Goal: Transaction & Acquisition: Book appointment/travel/reservation

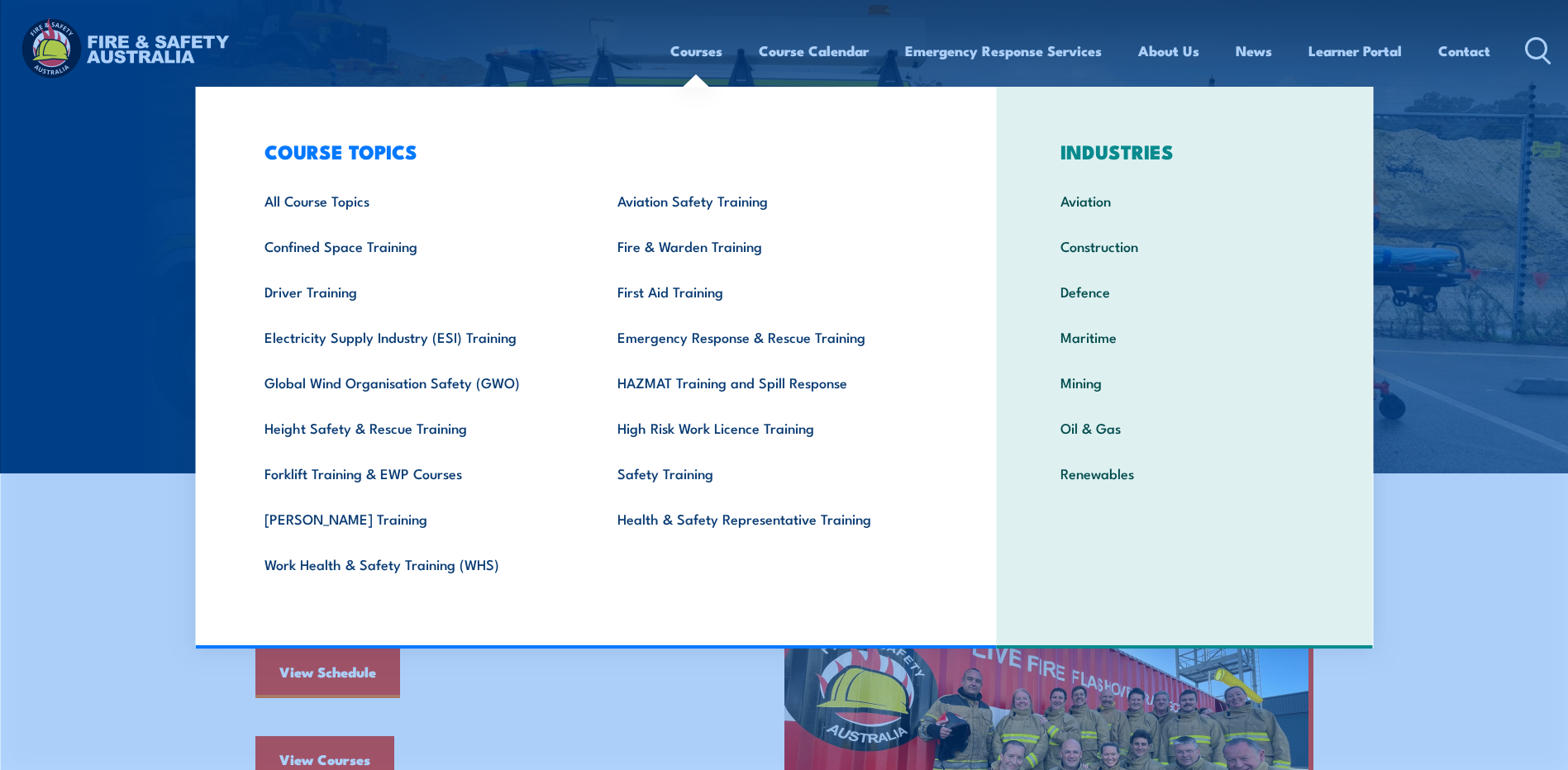
click at [700, 56] on link "Courses" at bounding box center [697, 50] width 52 height 44
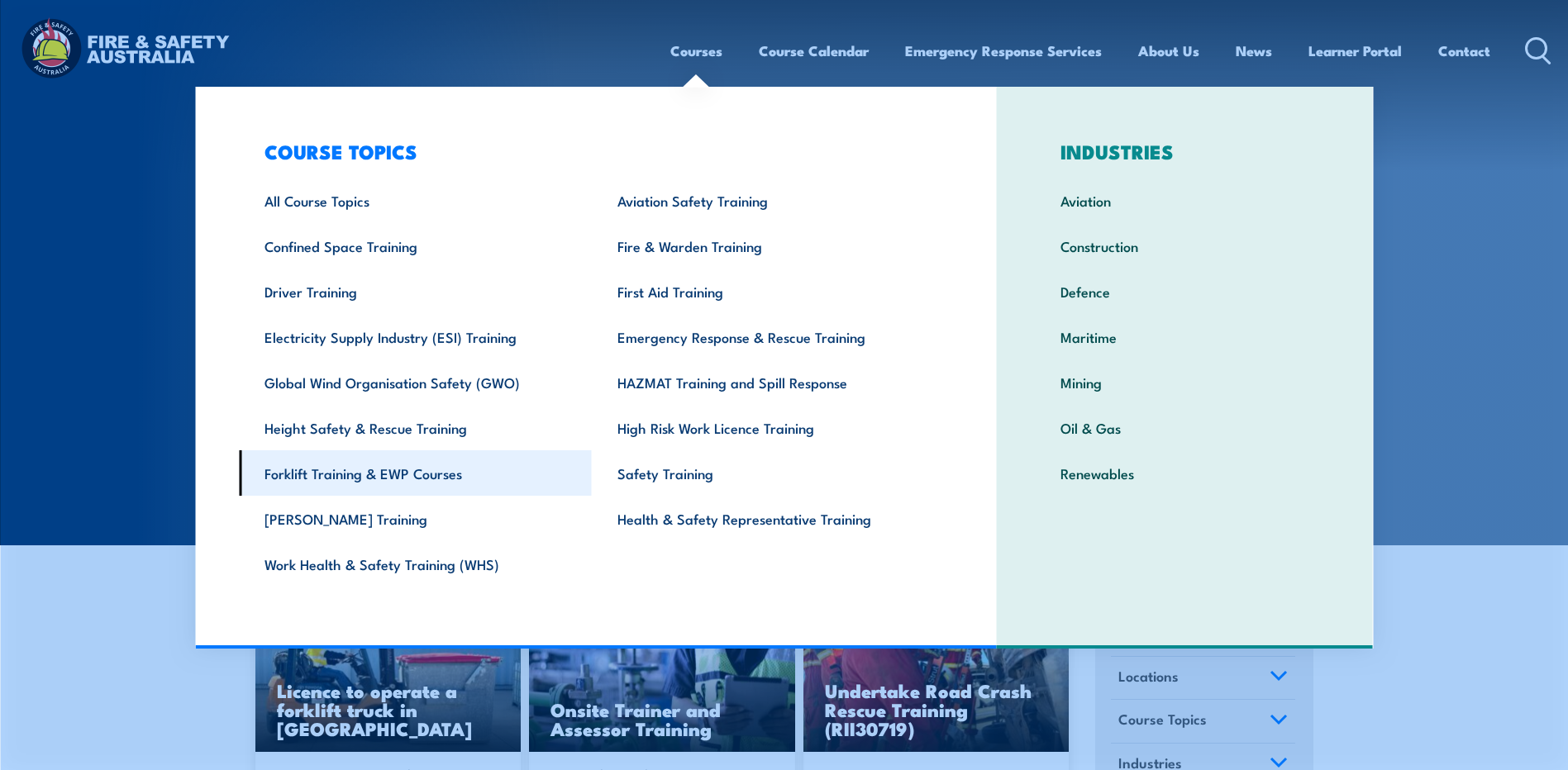
click at [376, 468] on link "Forklift Training & EWP Courses" at bounding box center [415, 472] width 353 height 45
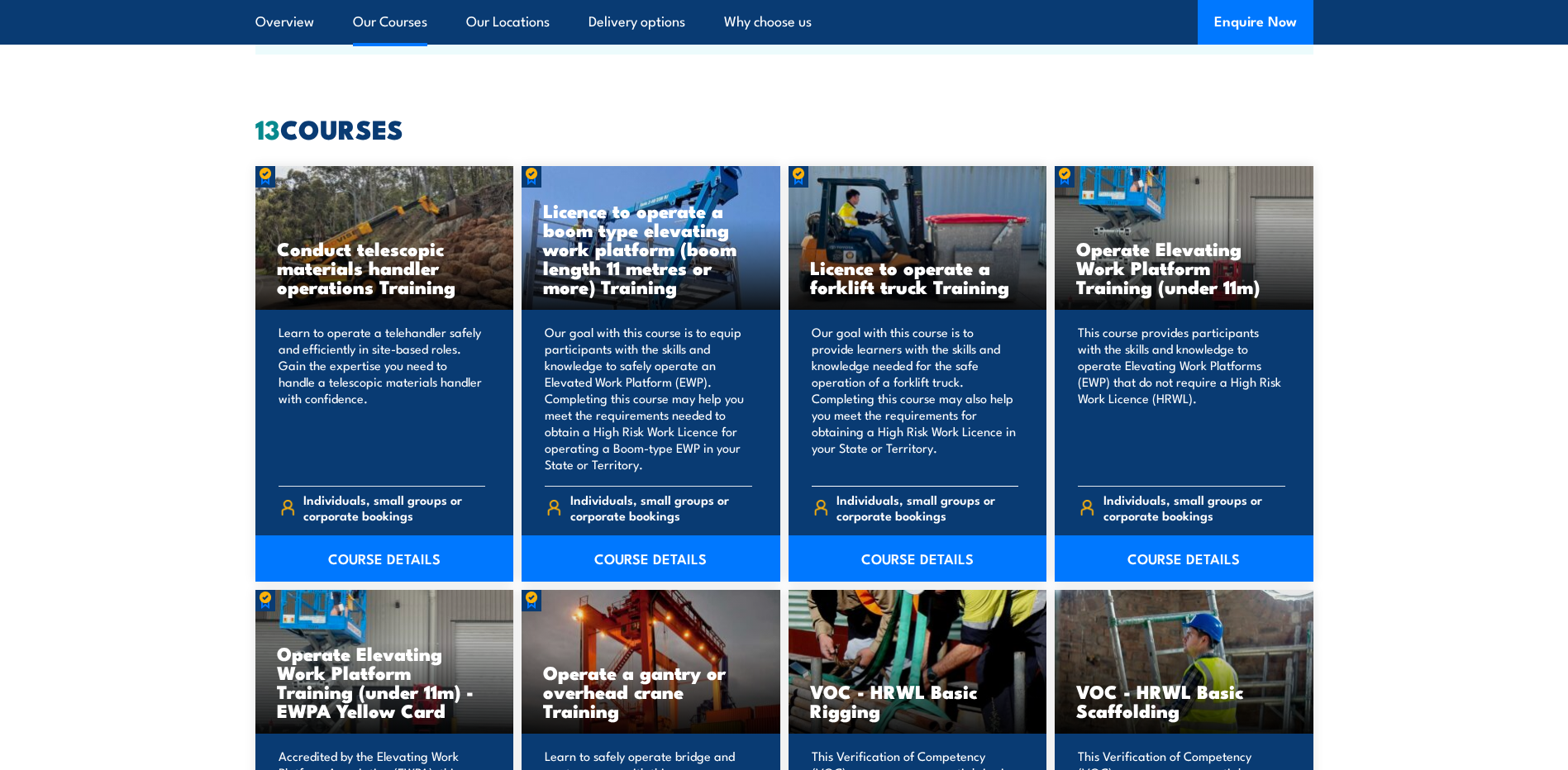
scroll to position [1321, 0]
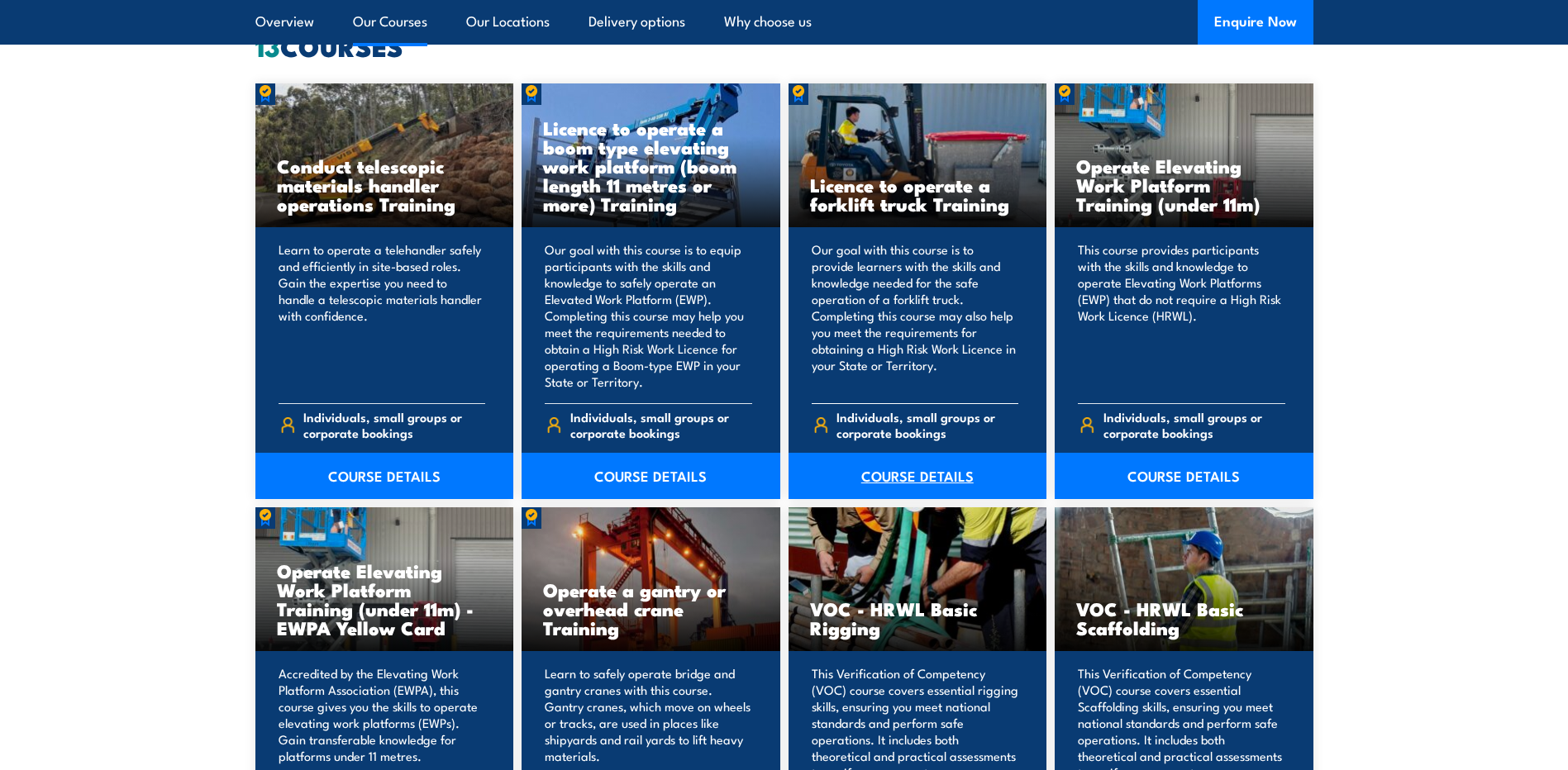
click at [911, 484] on link "COURSE DETAILS" at bounding box center [917, 475] width 258 height 46
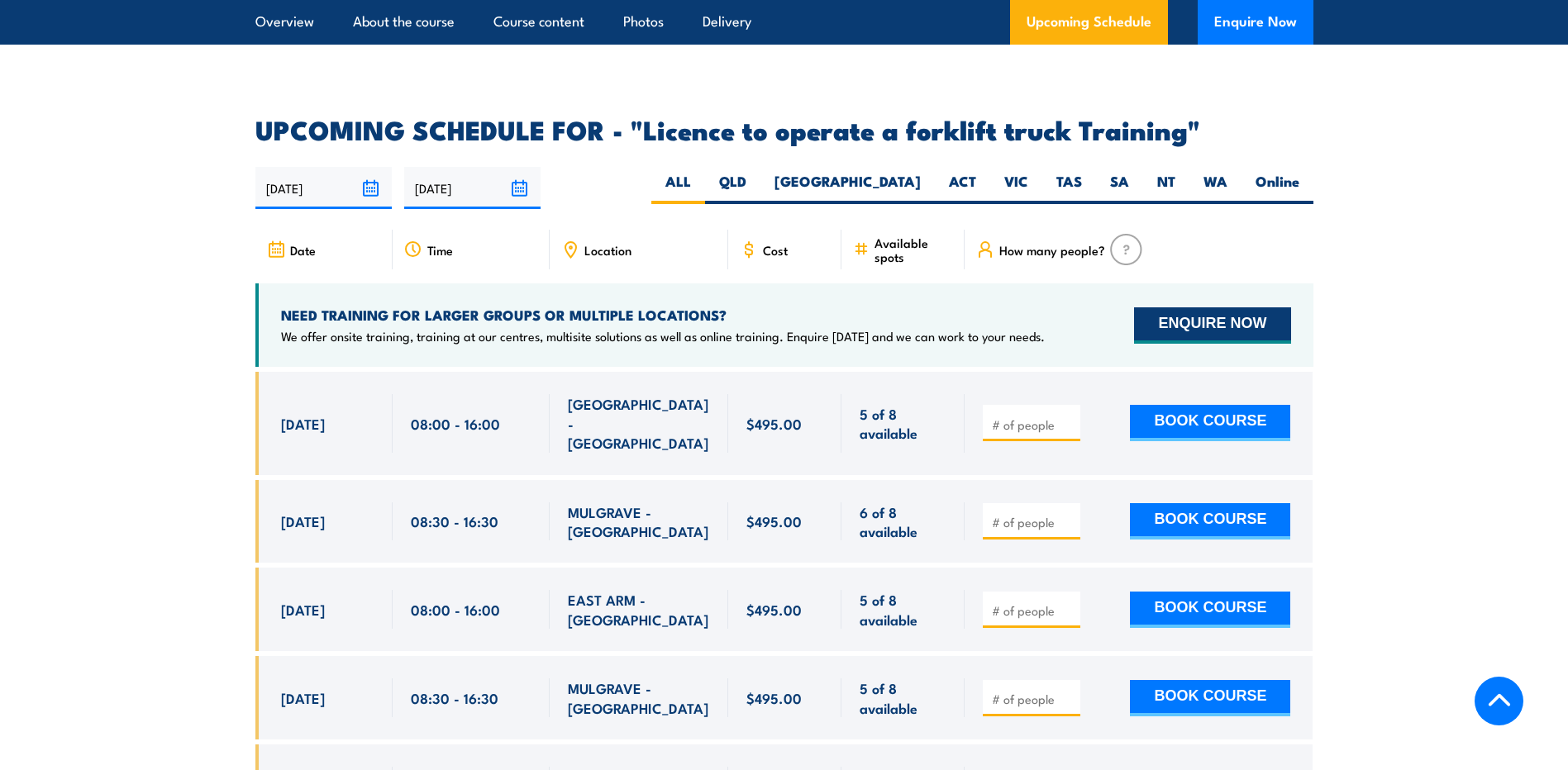
scroll to position [2643, 0]
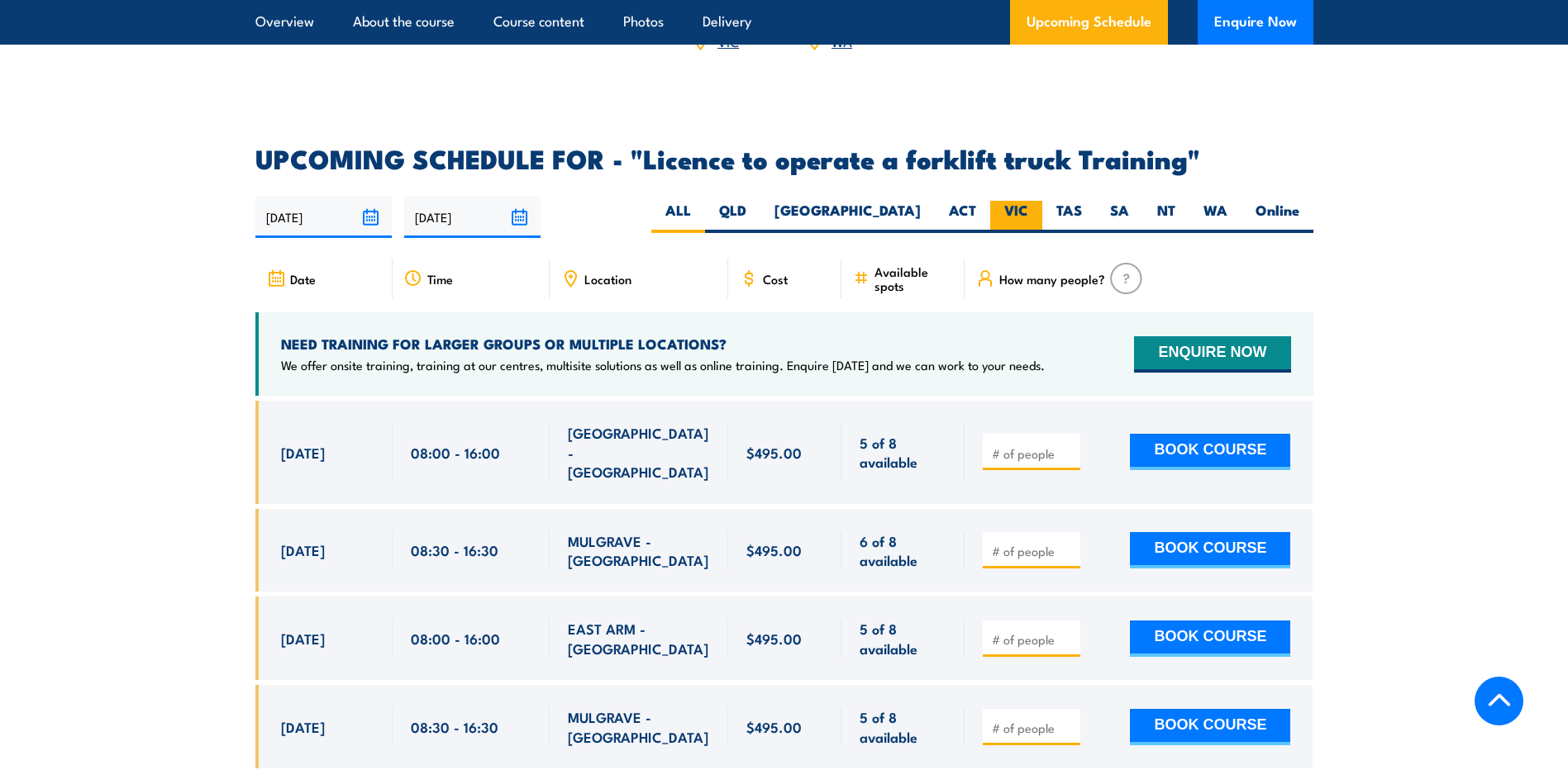
click at [1013, 201] on label "VIC" at bounding box center [1016, 217] width 52 height 32
click at [1028, 201] on input "VIC" at bounding box center [1033, 206] width 11 height 11
radio input "true"
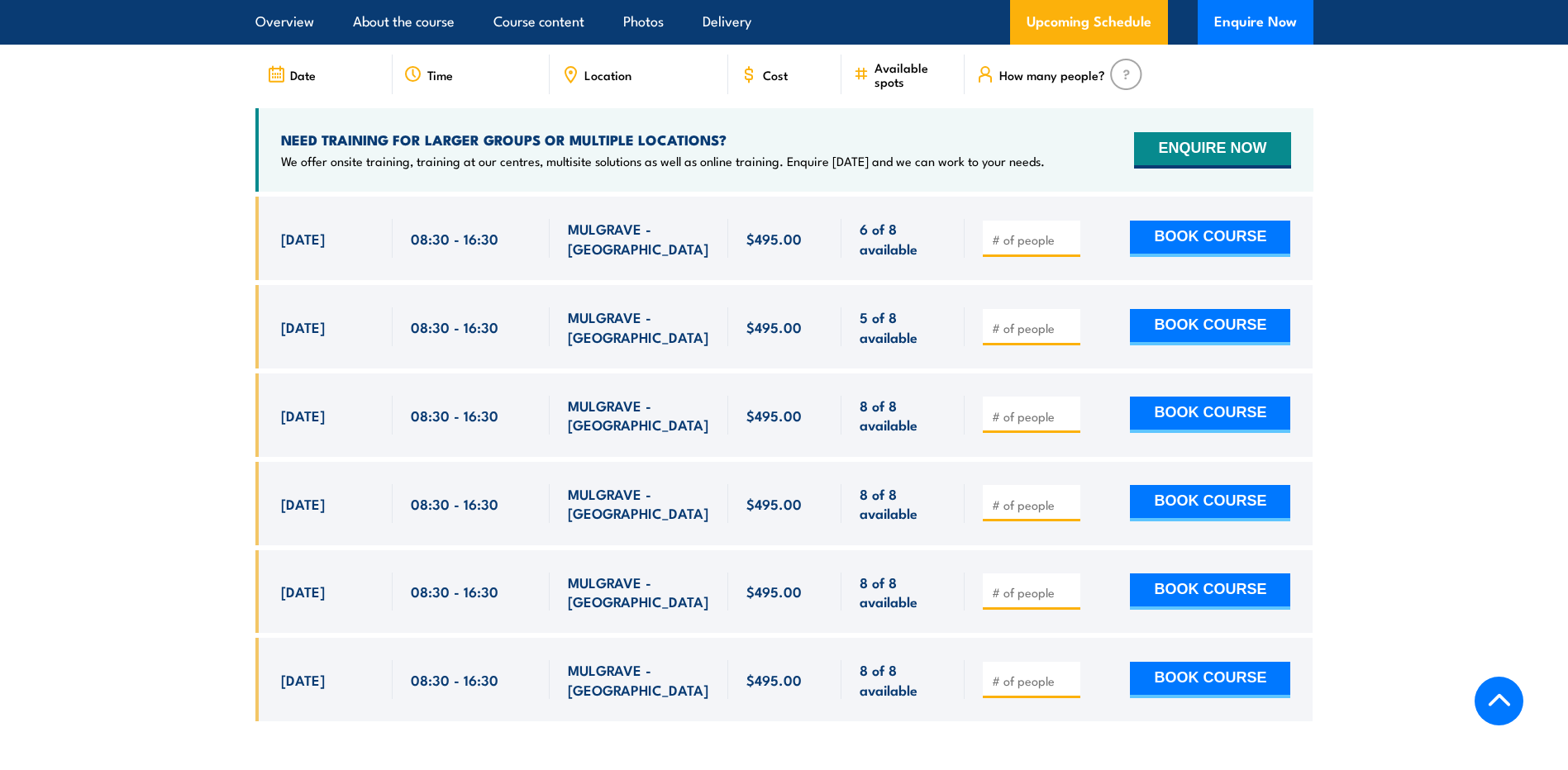
scroll to position [2764, 0]
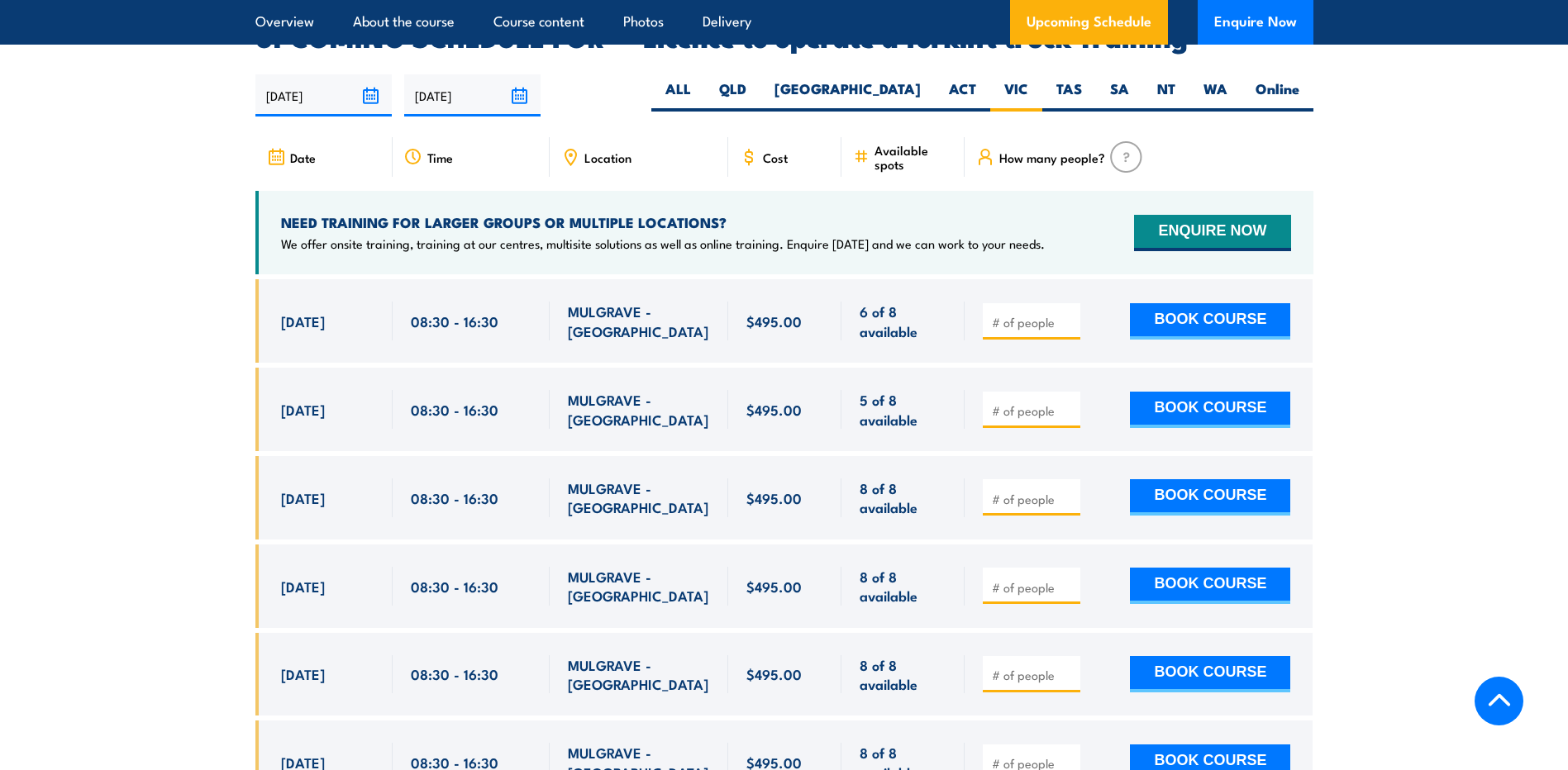
click at [1011, 314] on input "number" at bounding box center [1033, 322] width 83 height 16
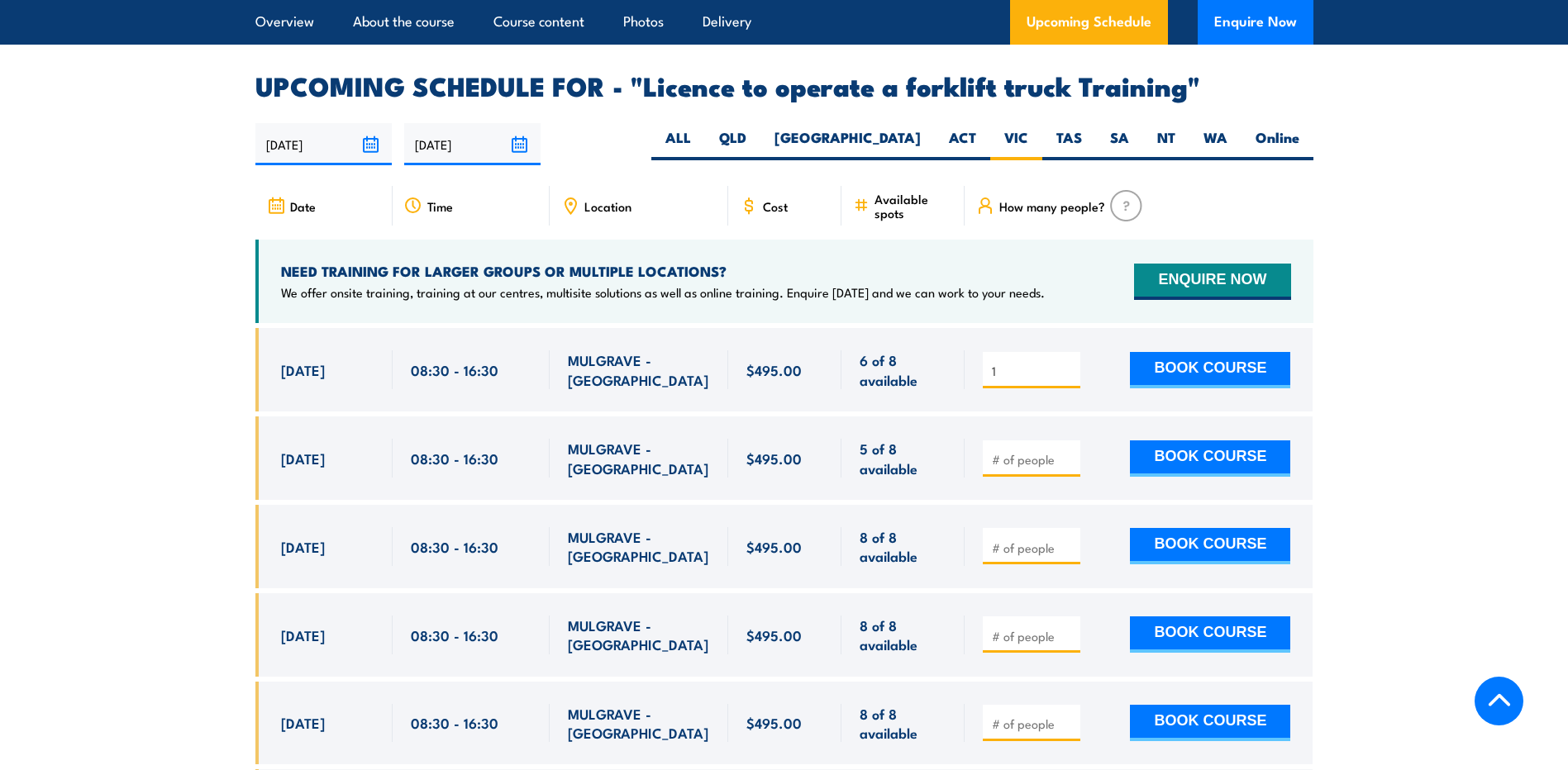
scroll to position [2847, 0]
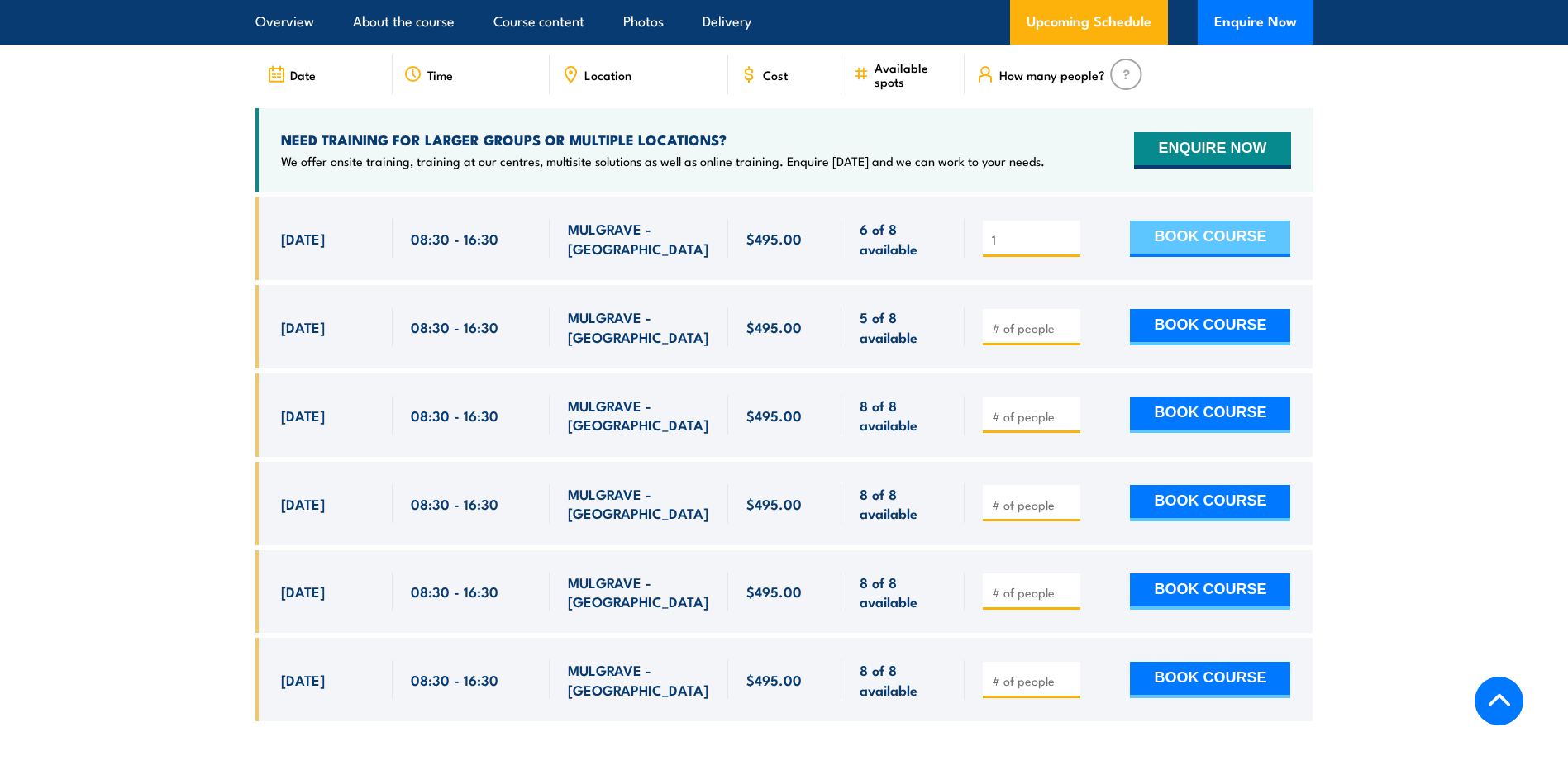
type input "1"
click at [1215, 220] on button "BOOK COURSE" at bounding box center [1210, 238] width 160 height 36
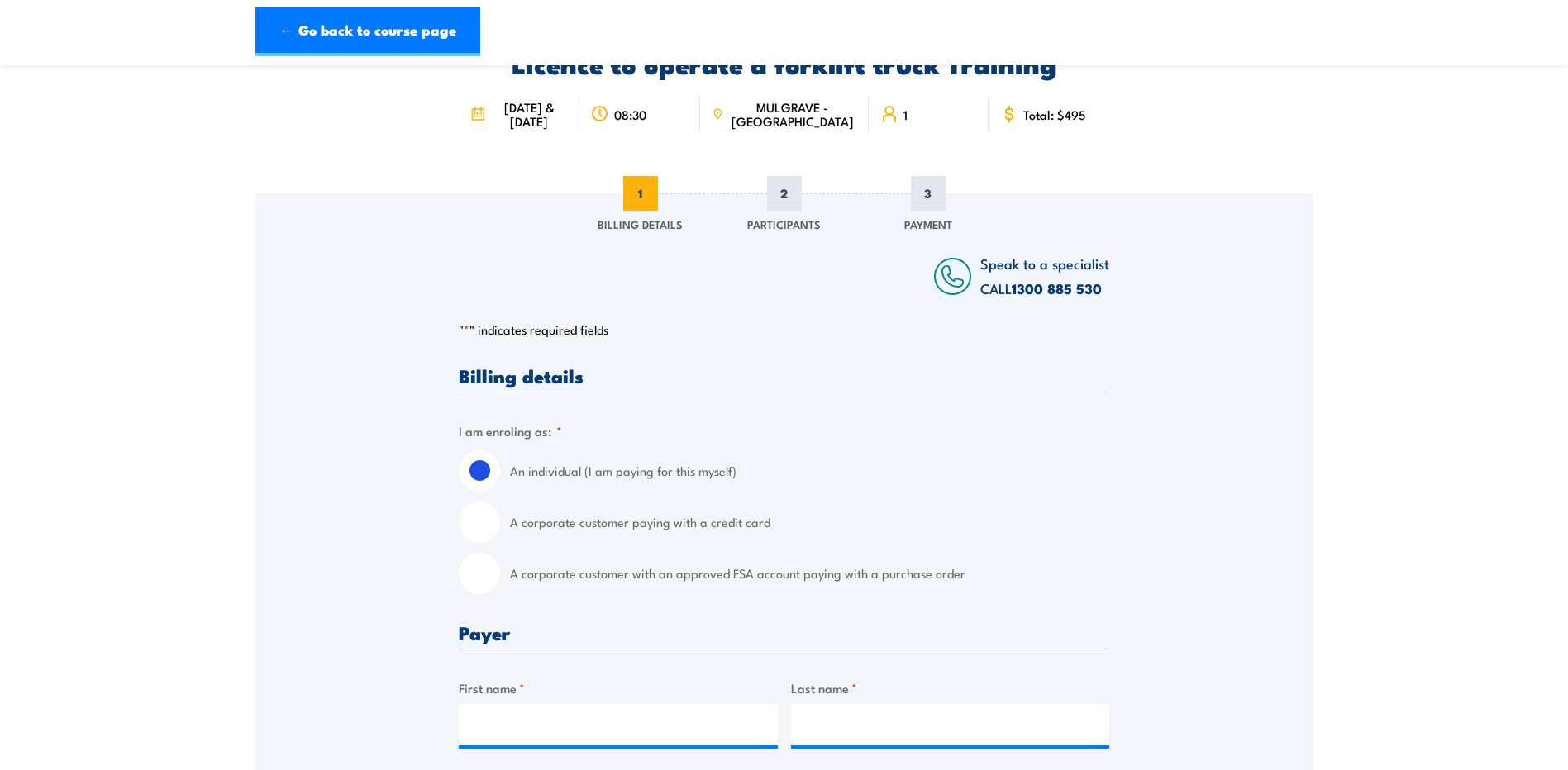
scroll to position [330, 0]
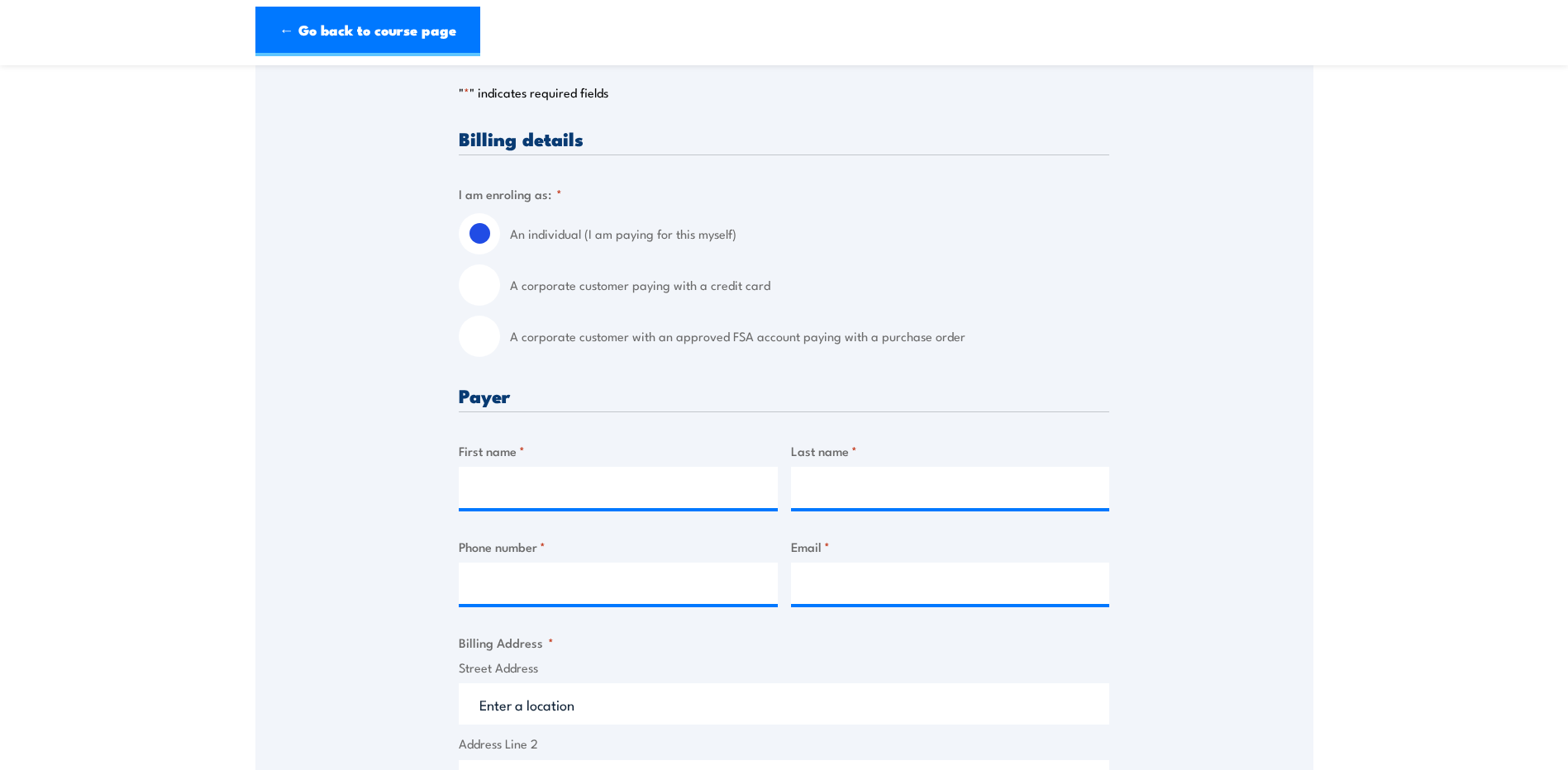
click at [487, 357] on input "A corporate customer with an approved FSA account paying with a purchase order" at bounding box center [480, 336] width 41 height 41
radio input "true"
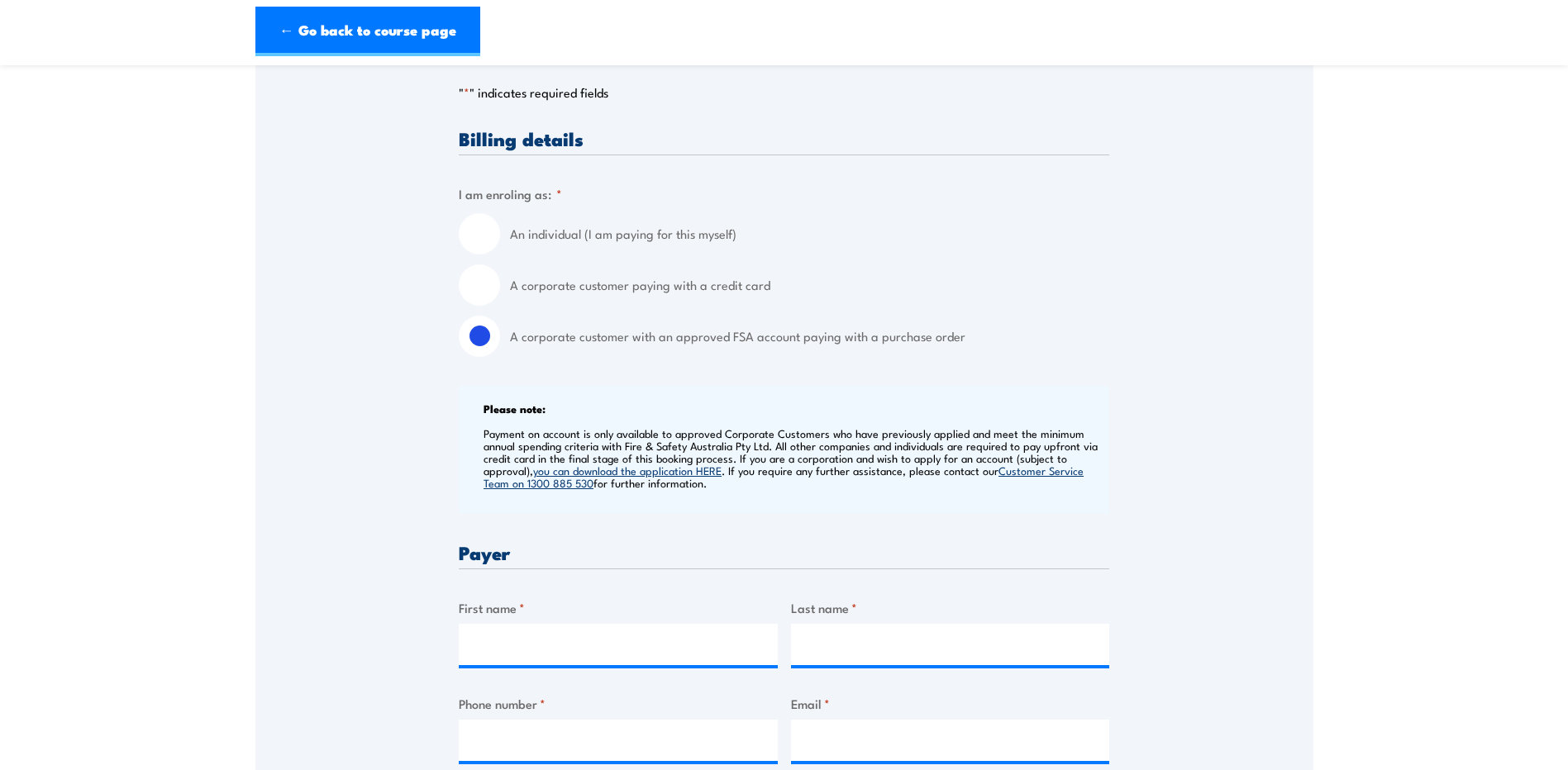
click at [496, 291] on input "A corporate customer paying with a credit card" at bounding box center [480, 285] width 41 height 41
radio input "true"
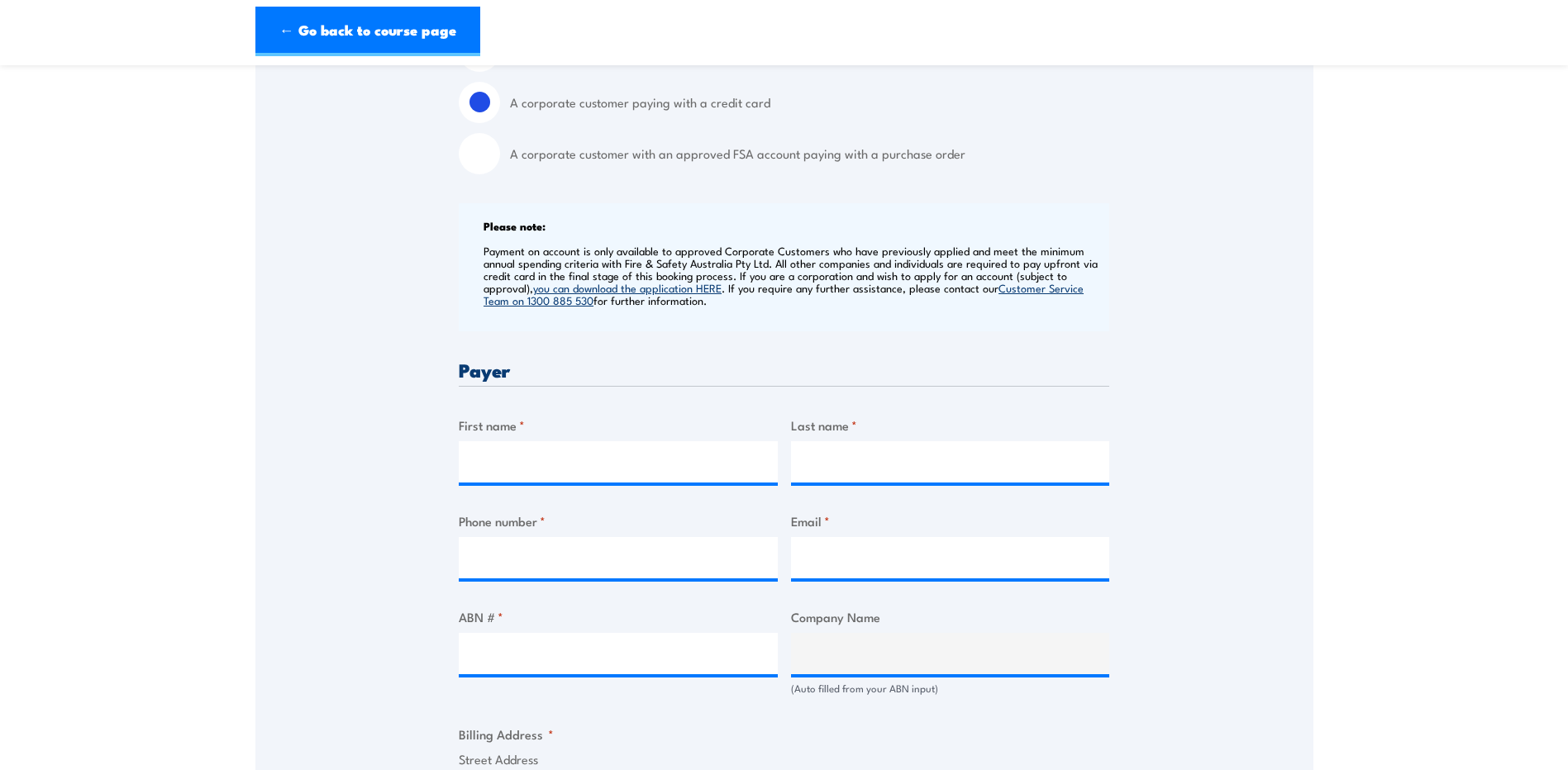
scroll to position [578, 0]
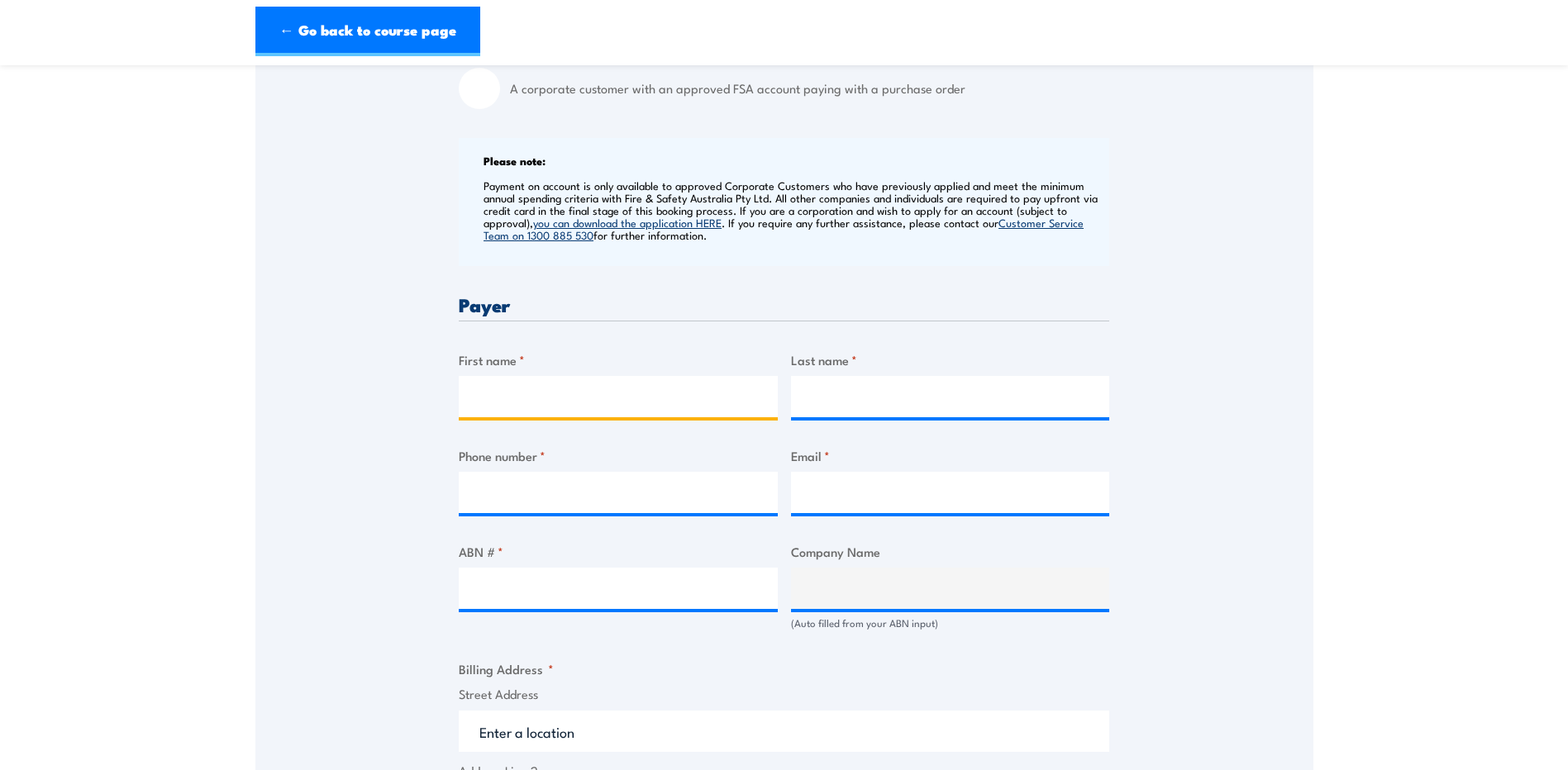
click at [533, 417] on input "First name *" at bounding box center [618, 397] width 319 height 41
type input "Vanita"
type input "Suda"
type input "0469326316"
type input "vanita.suda@downergroup.com"
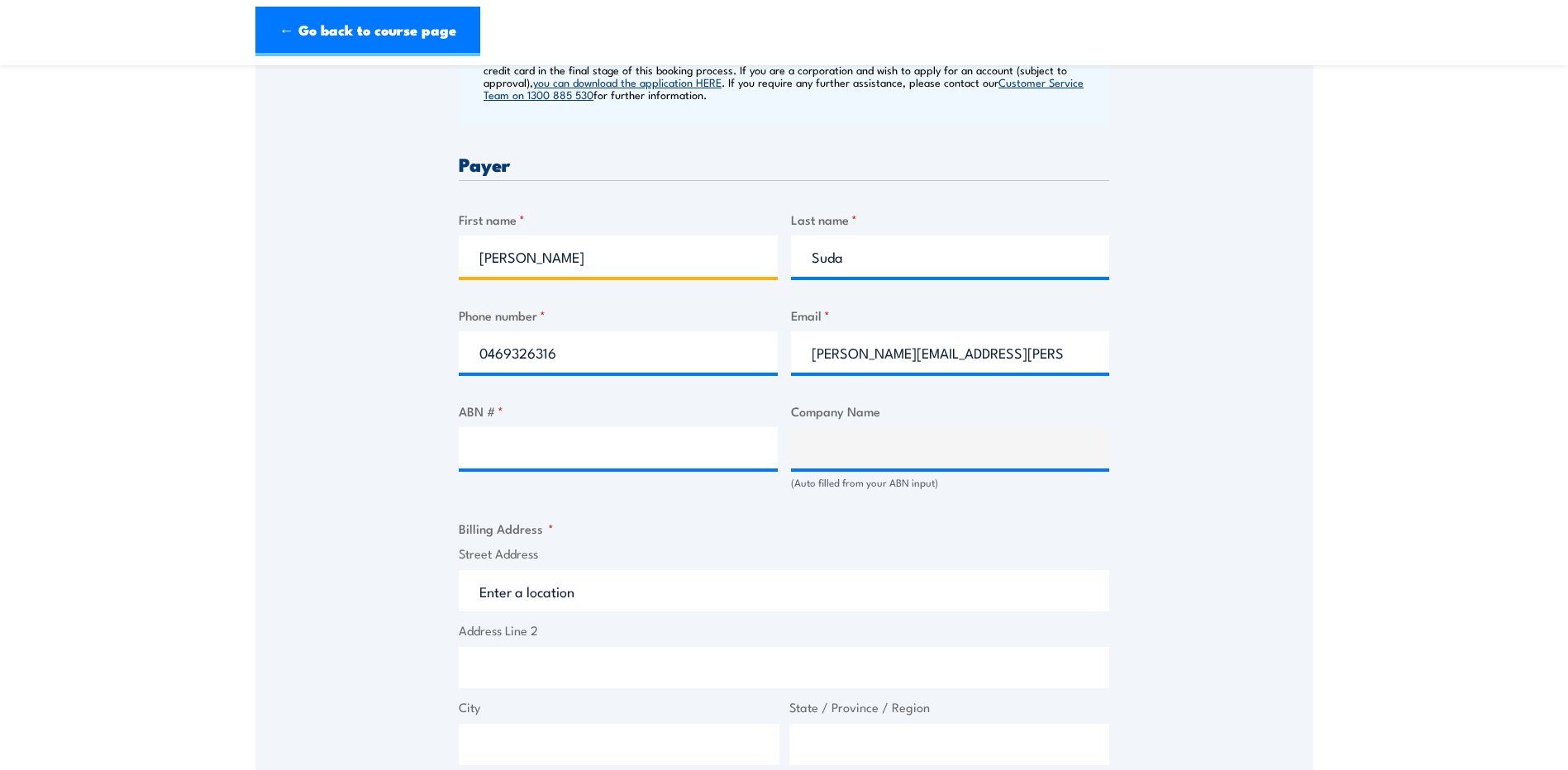
scroll to position [826, 0]
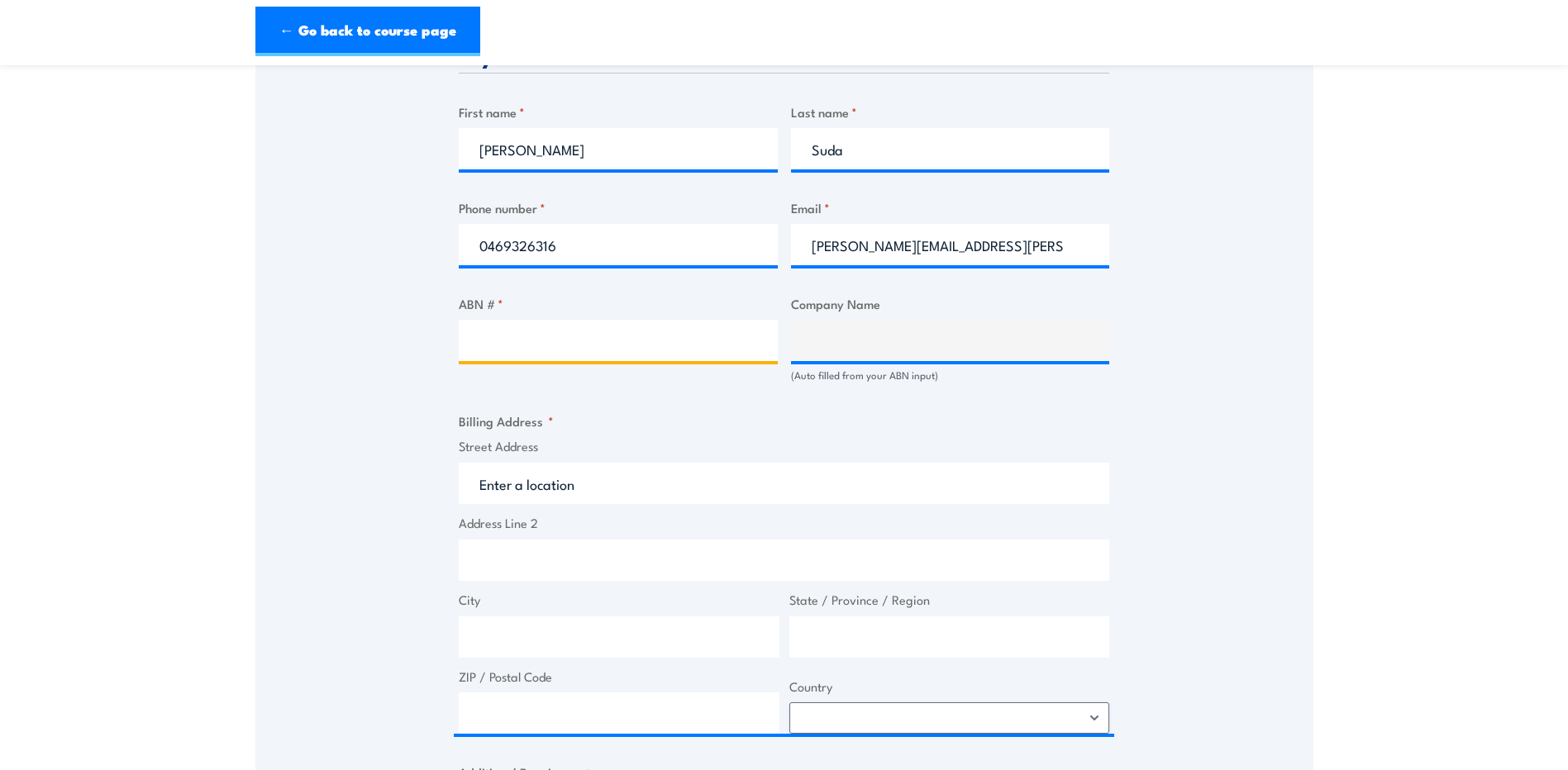
click at [496, 351] on input "ABN # *" at bounding box center [618, 340] width 319 height 41
click at [477, 358] on input "ABN # *" at bounding box center [618, 340] width 319 height 41
type input "62614926199"
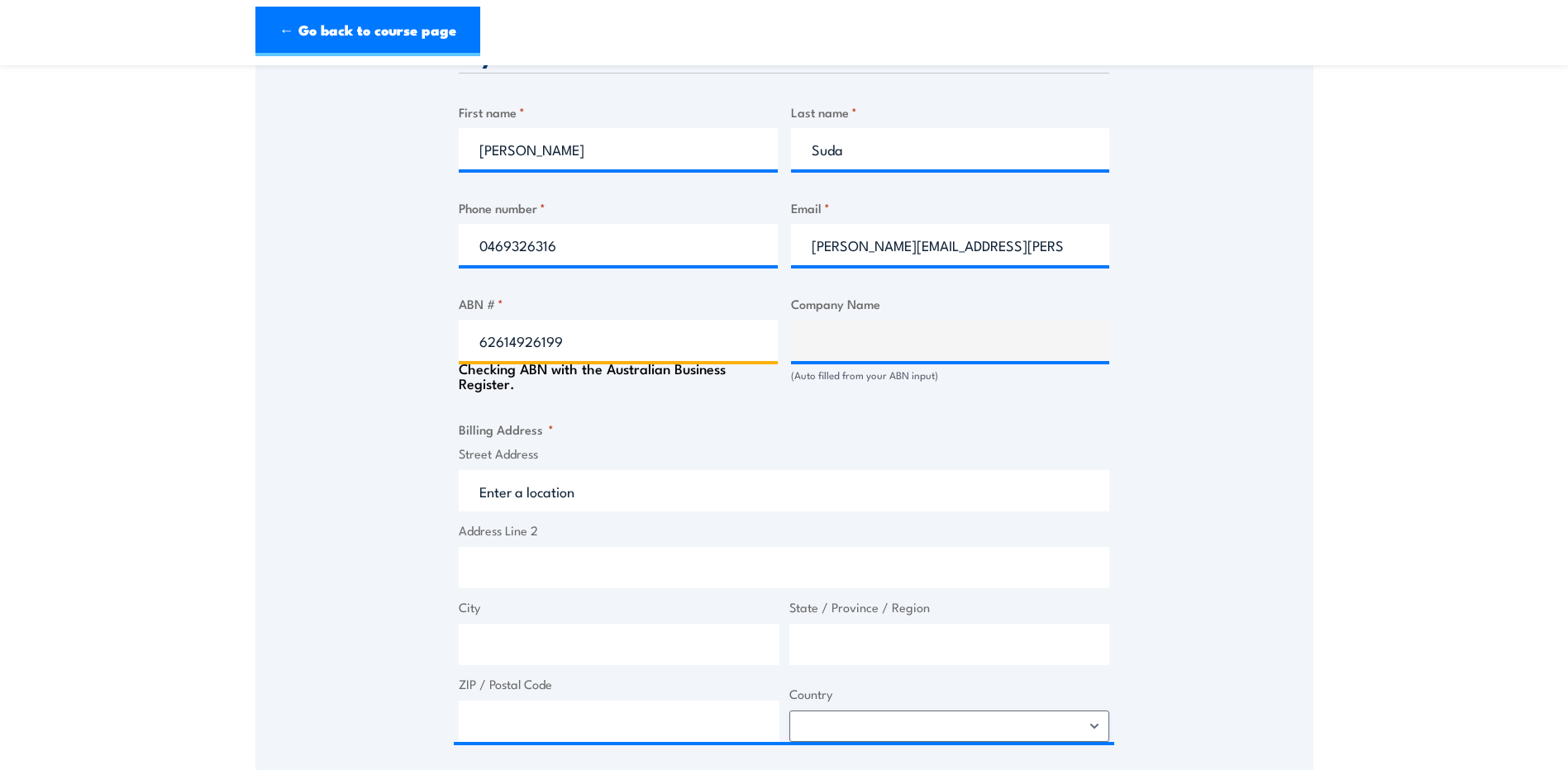
type input "DOWNER VICTORIA PPP MAINTENANCE PTY LTD"
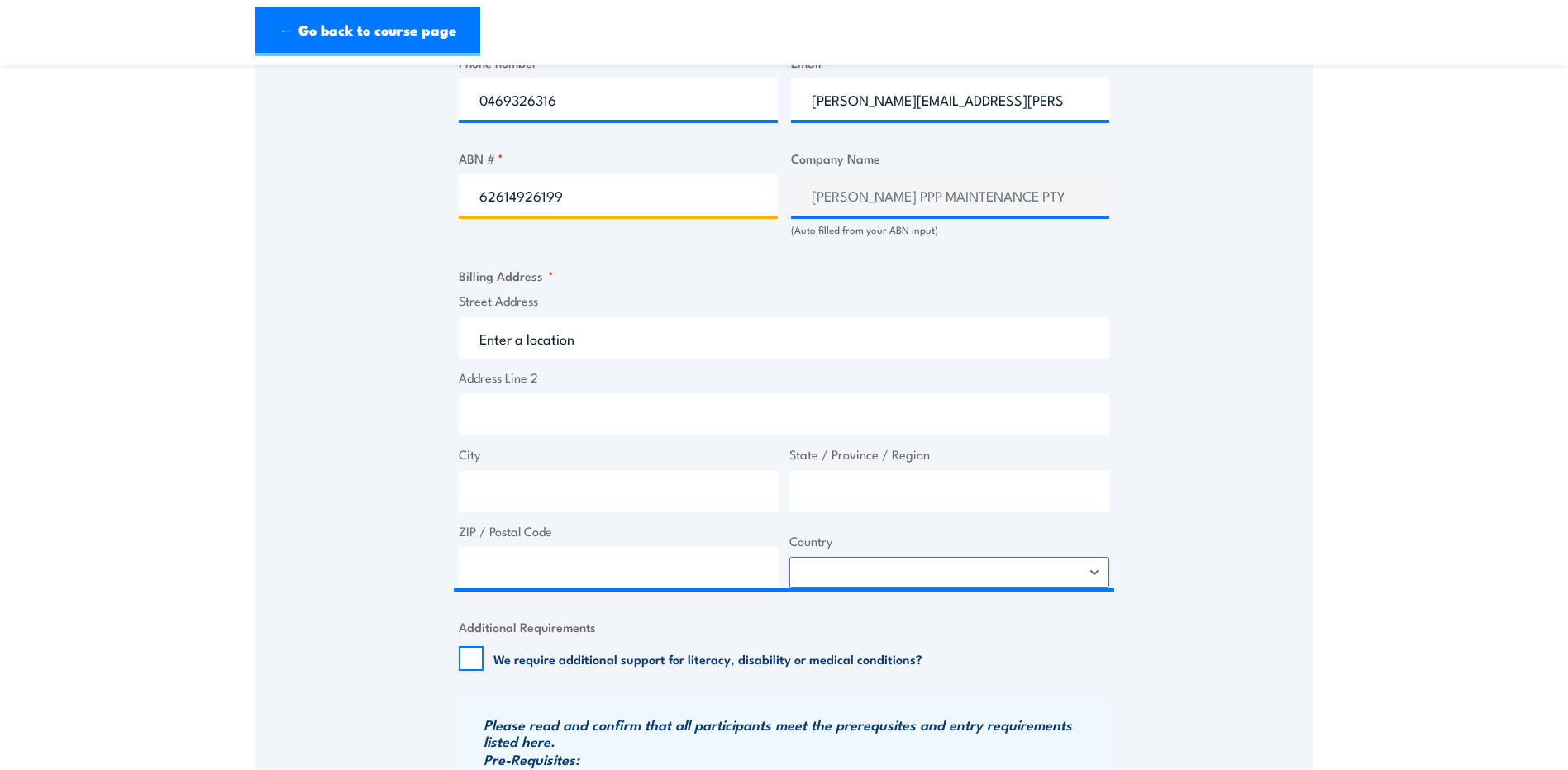
scroll to position [991, 0]
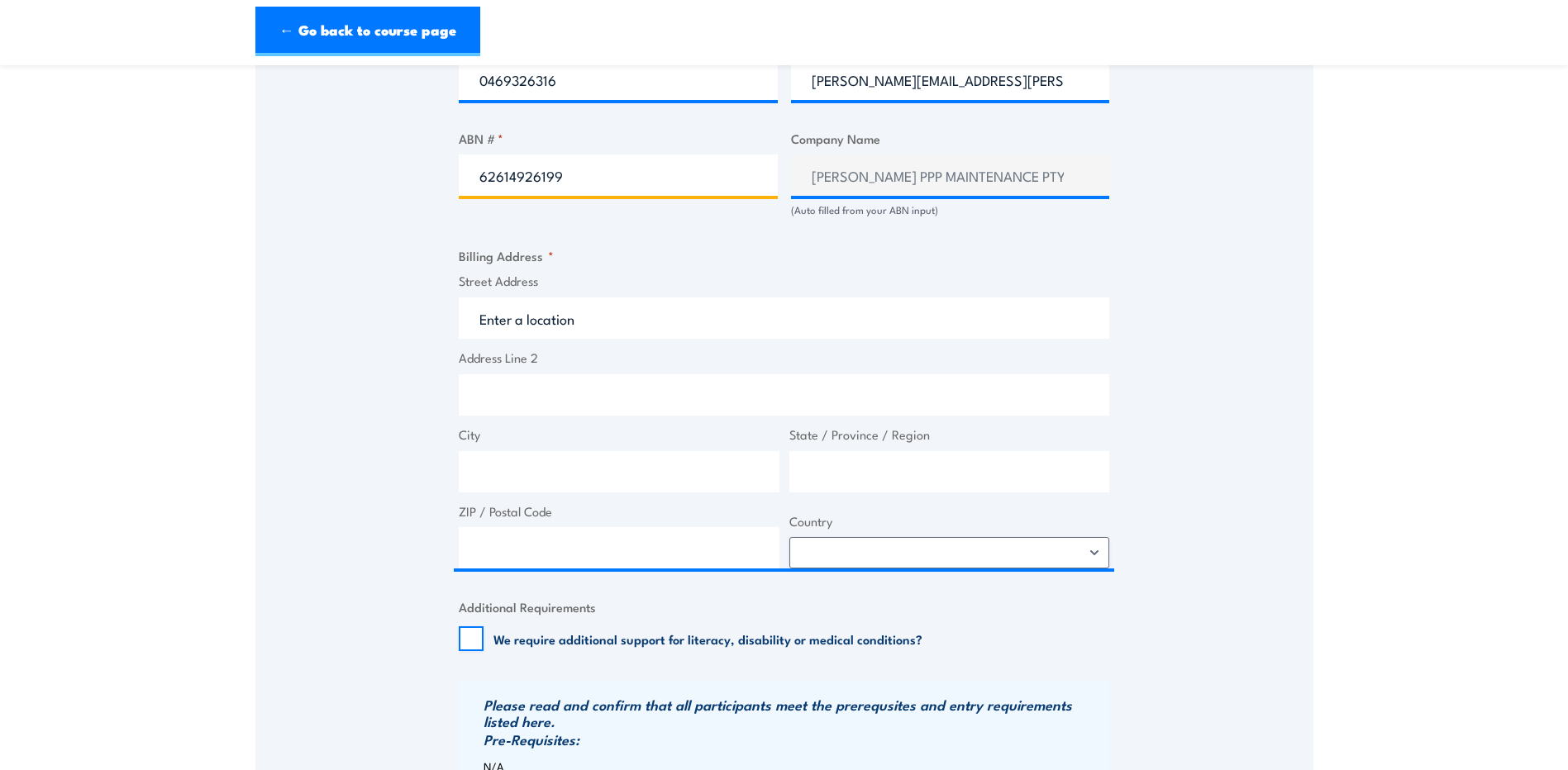
type input "62614926199"
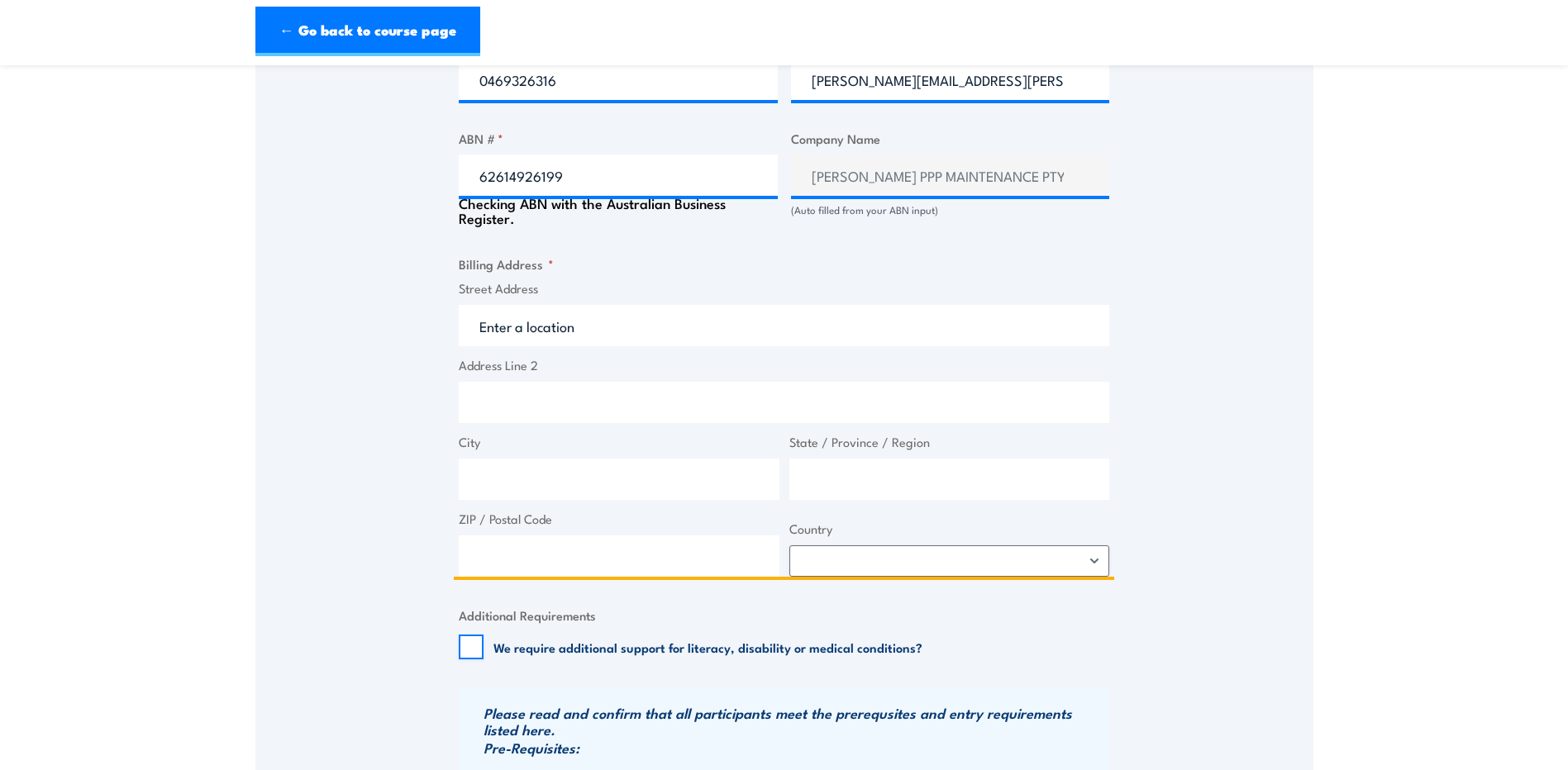
click at [581, 338] on input "Street Address" at bounding box center [784, 326] width 651 height 41
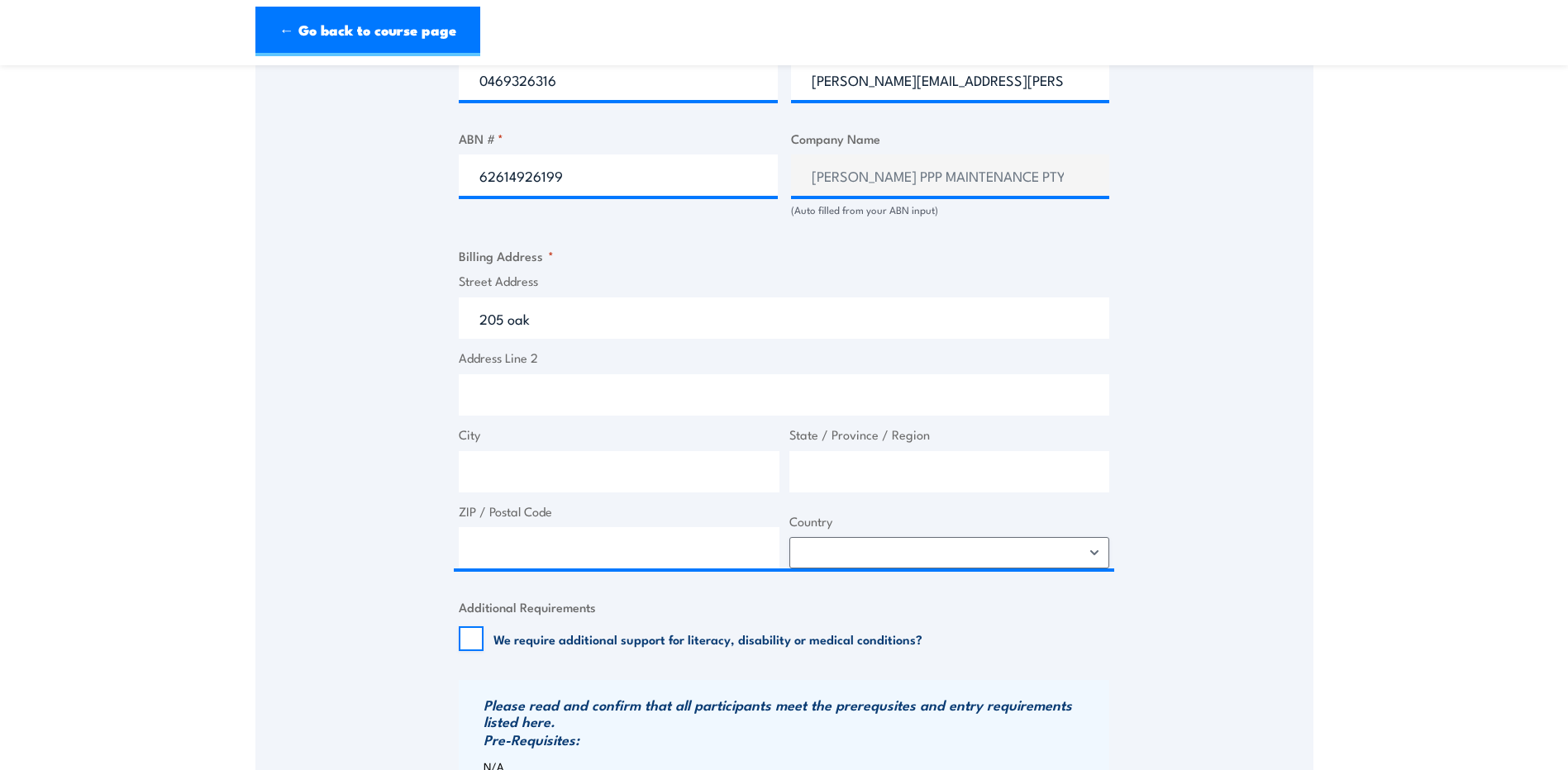
type input "205 Oakview Ln, Nar Nar Goon VIC, Australia"
type input "205 Oakview Ln"
type input "Nar Nar Goon"
type input "Victoria"
type input "3812"
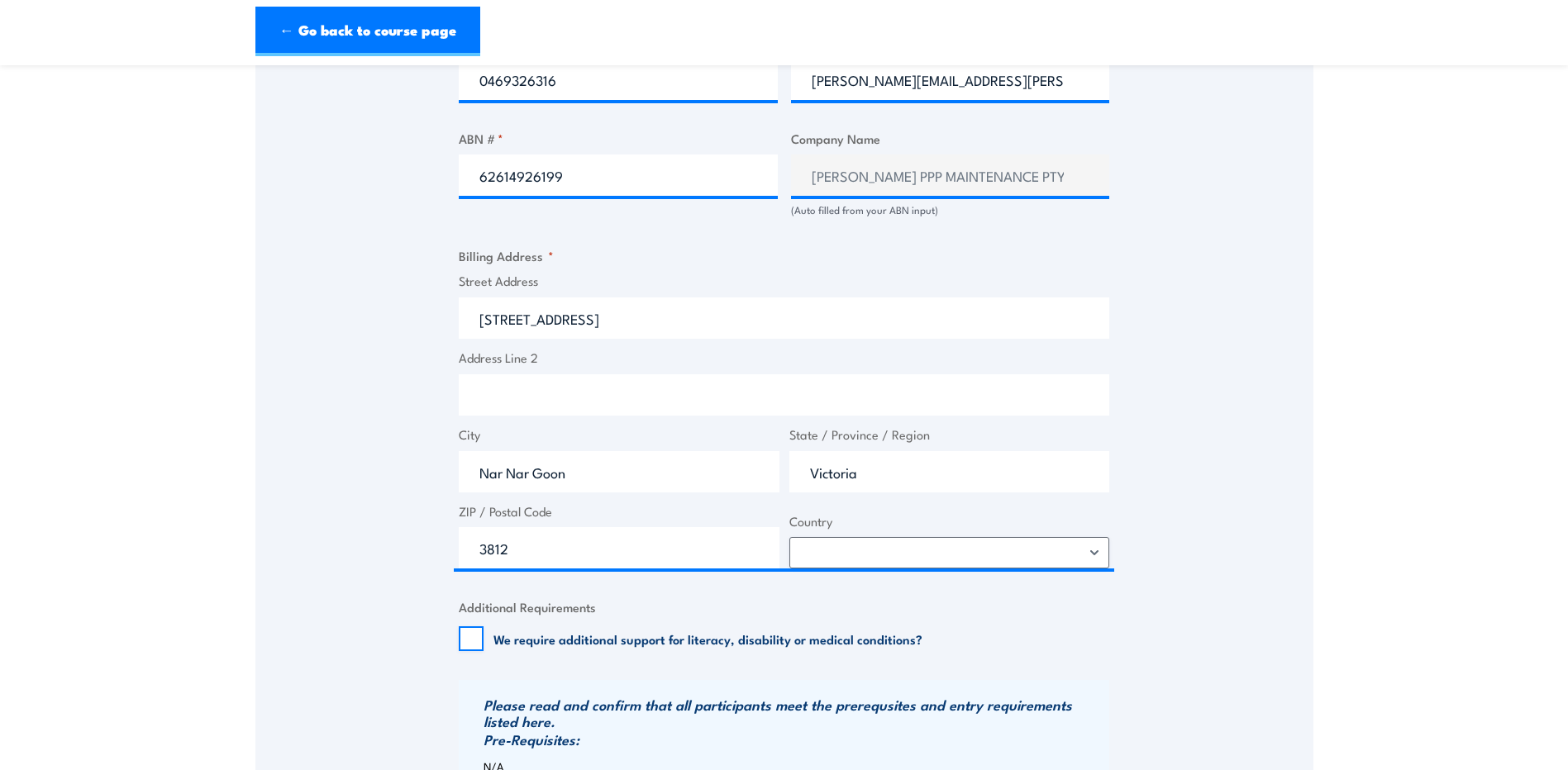
select select "Australia"
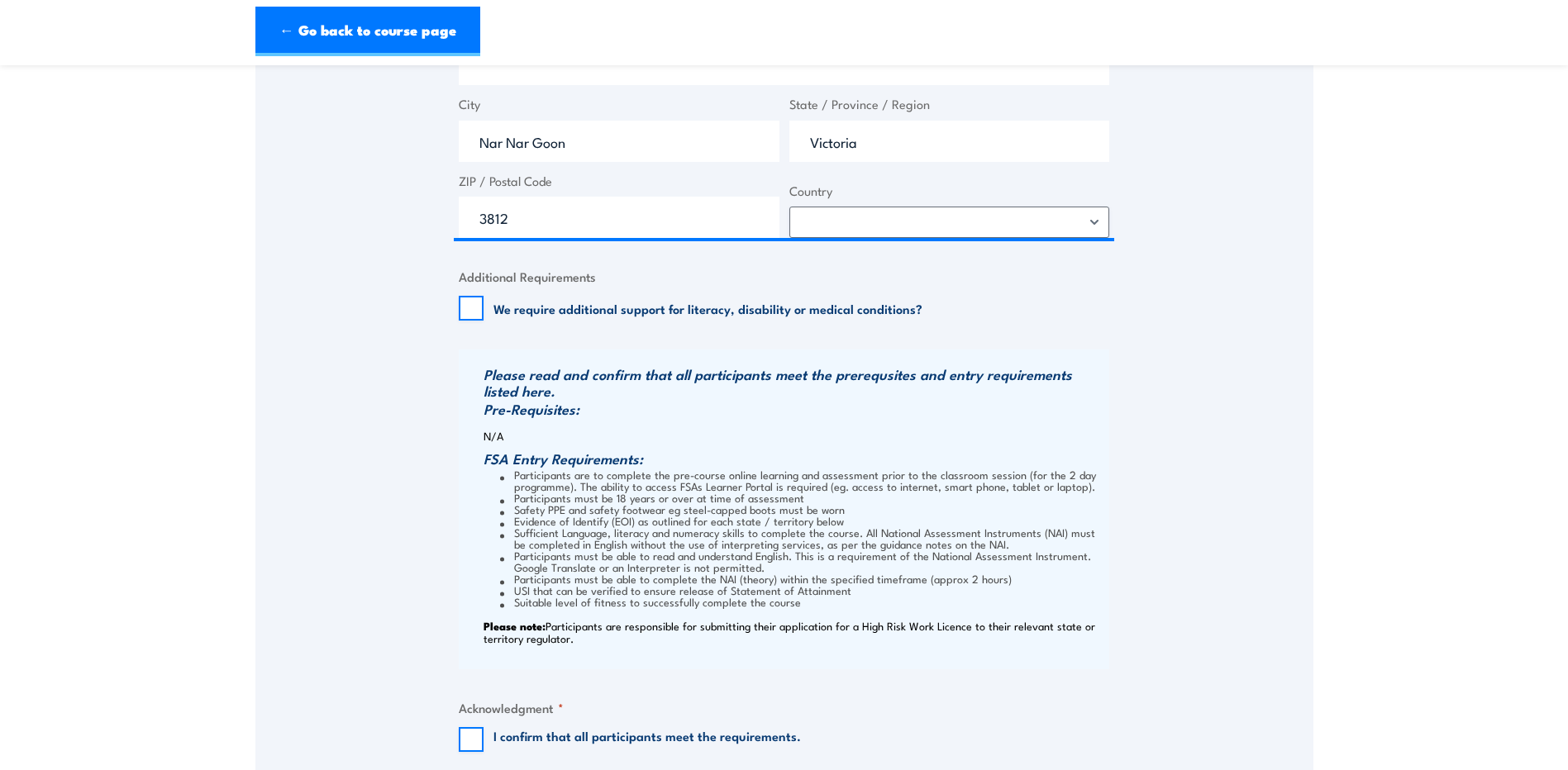
scroll to position [1487, 0]
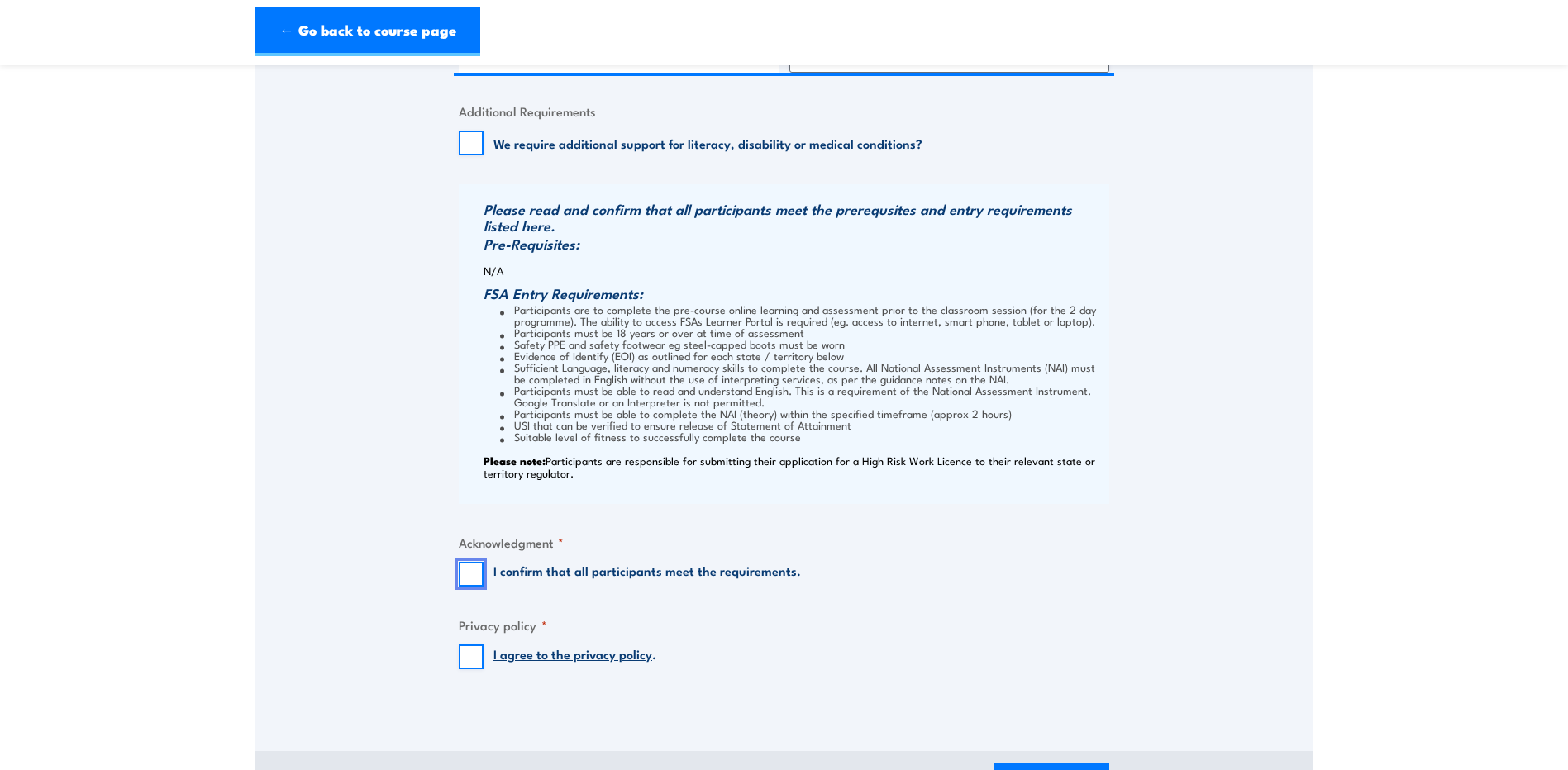
click at [478, 586] on input "I confirm that all participants meet the requirements." at bounding box center [472, 574] width 25 height 25
checkbox input "true"
click at [480, 669] on input "I agree to the privacy policy ." at bounding box center [472, 657] width 25 height 25
checkbox input "true"
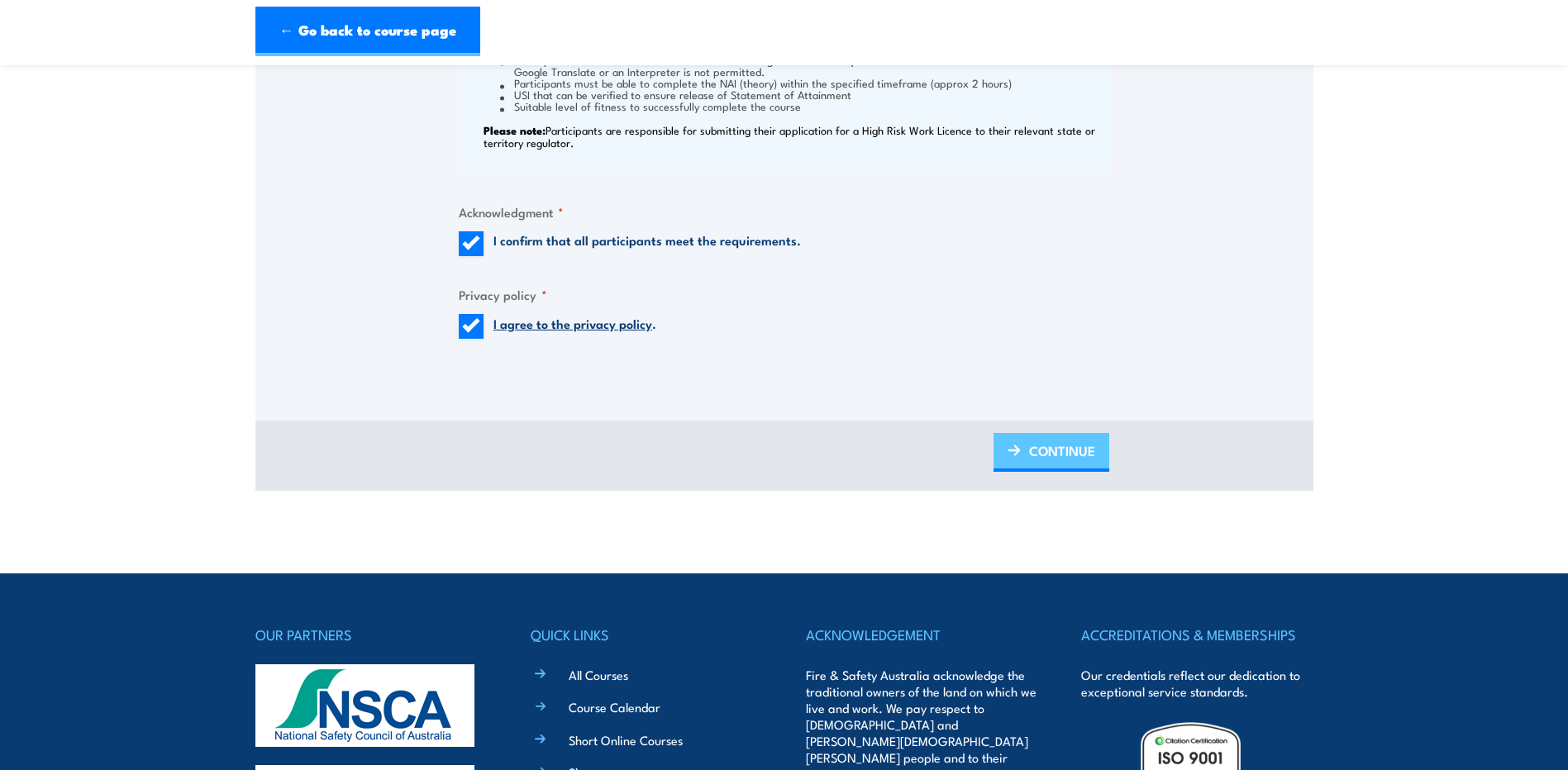
click at [1057, 472] on span "CONTINUE" at bounding box center [1061, 451] width 66 height 44
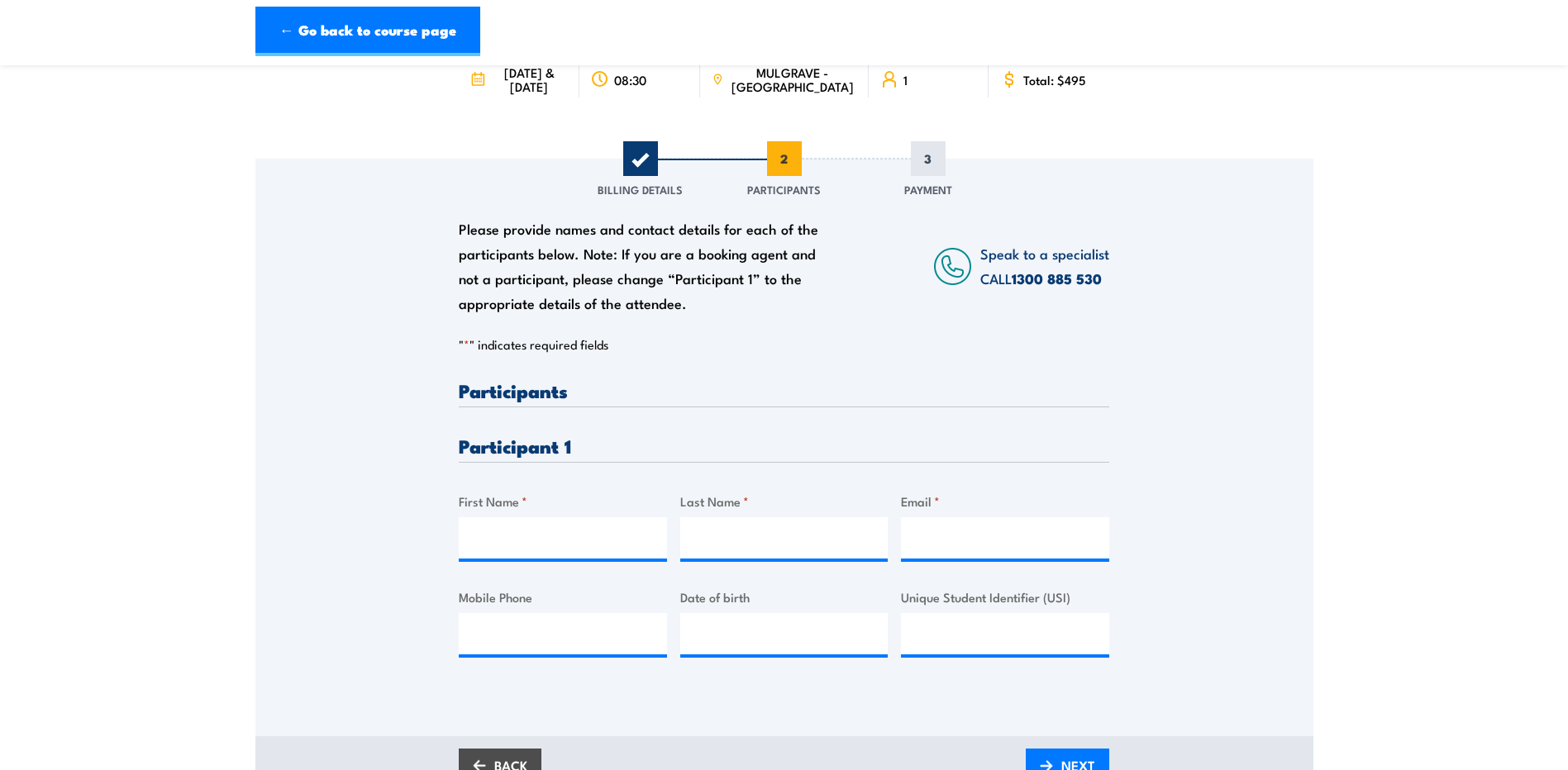
scroll to position [247, 0]
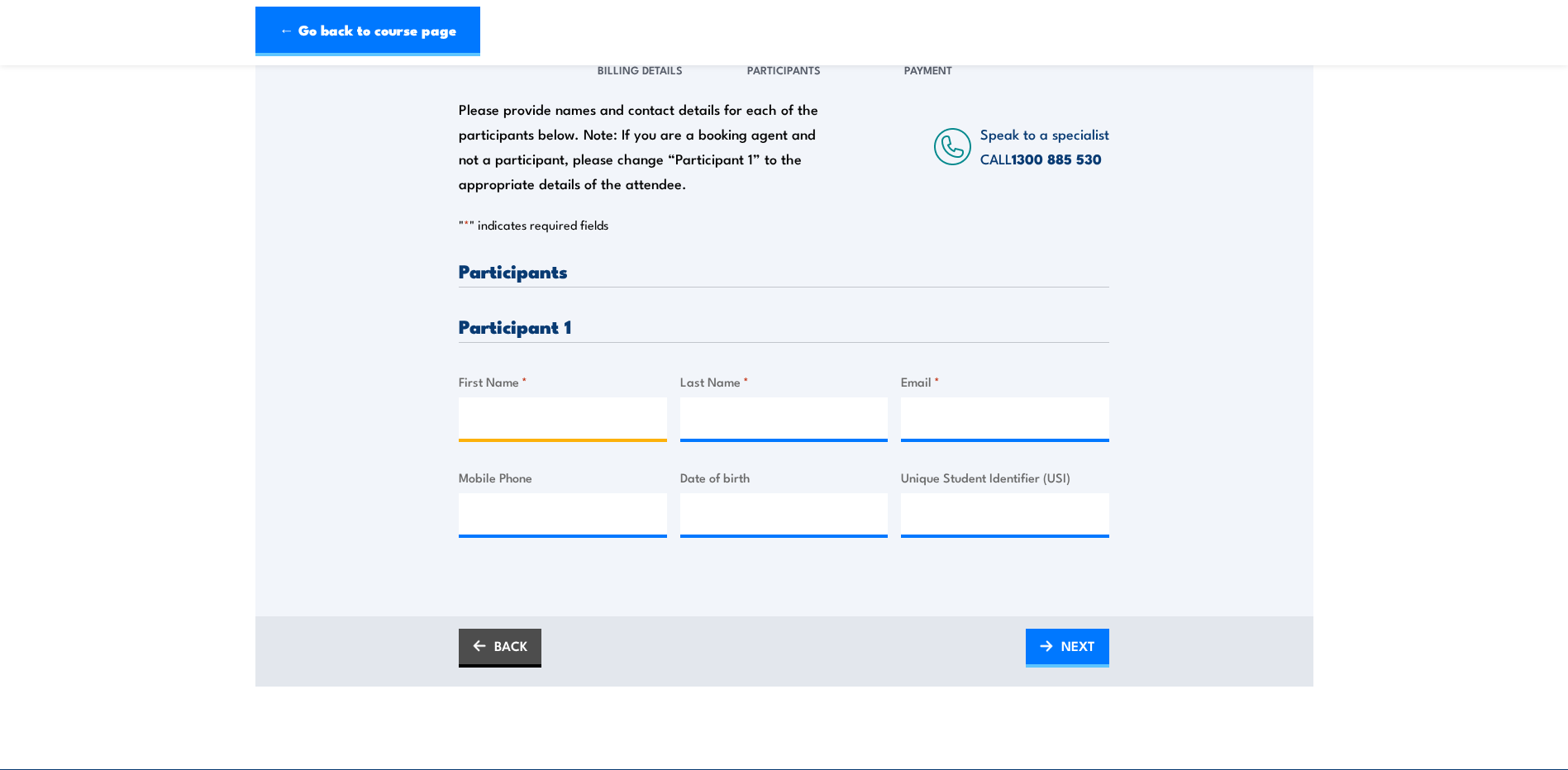
click at [537, 434] on input "First Name *" at bounding box center [563, 418] width 208 height 41
click at [1202, 363] on div "Please provide names and contact details for each of the participants below. No…" at bounding box center [784, 304] width 1058 height 531
click at [586, 439] on input "First Name *" at bounding box center [563, 418] width 208 height 41
type input "Ahmad"
type input "Sultani"
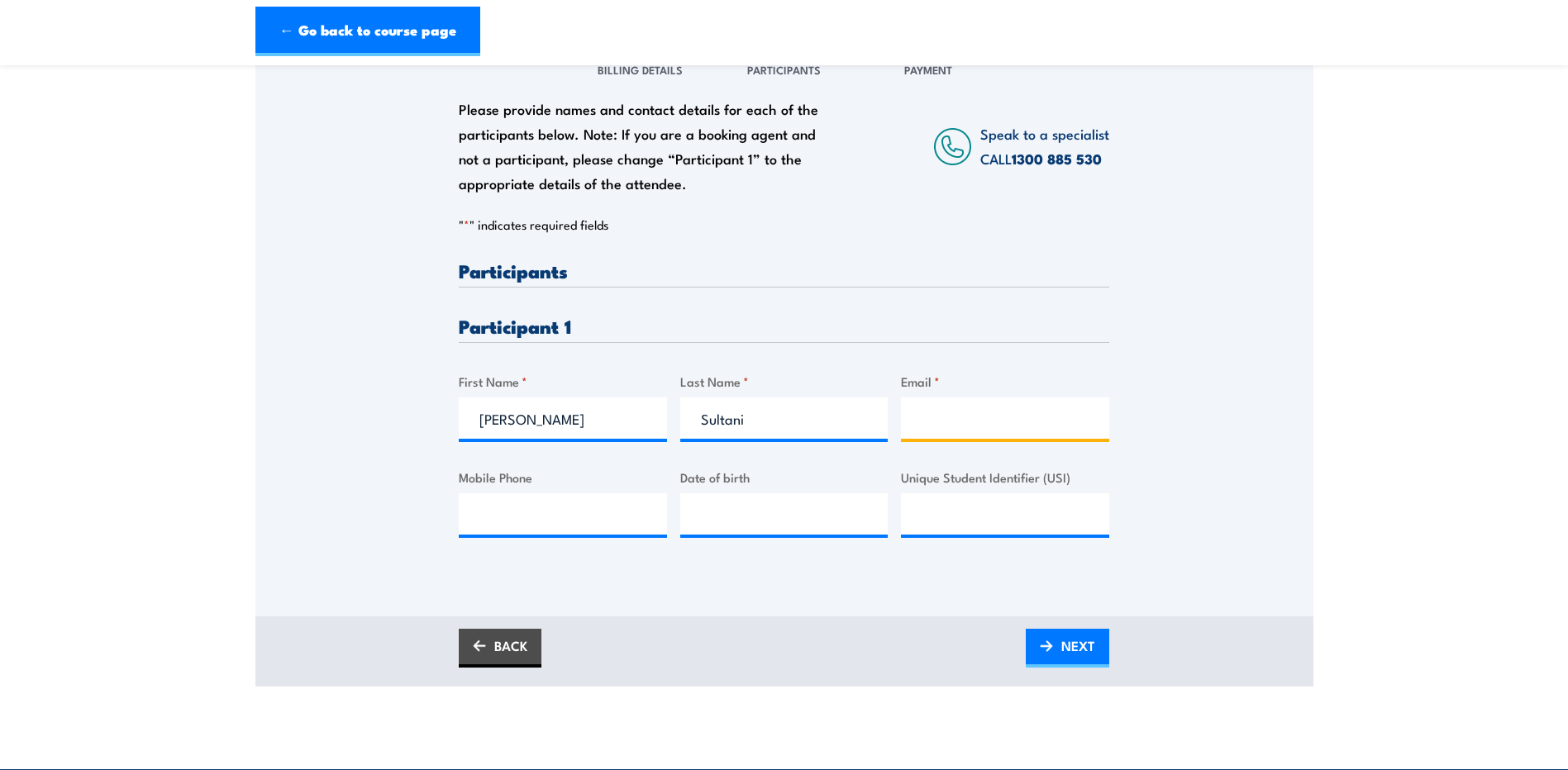
type input "ahmadsultani@outlook.com"
type input "0438006163"
type input "Ahmad"
click at [740, 534] on input "__/__/____" at bounding box center [784, 514] width 208 height 41
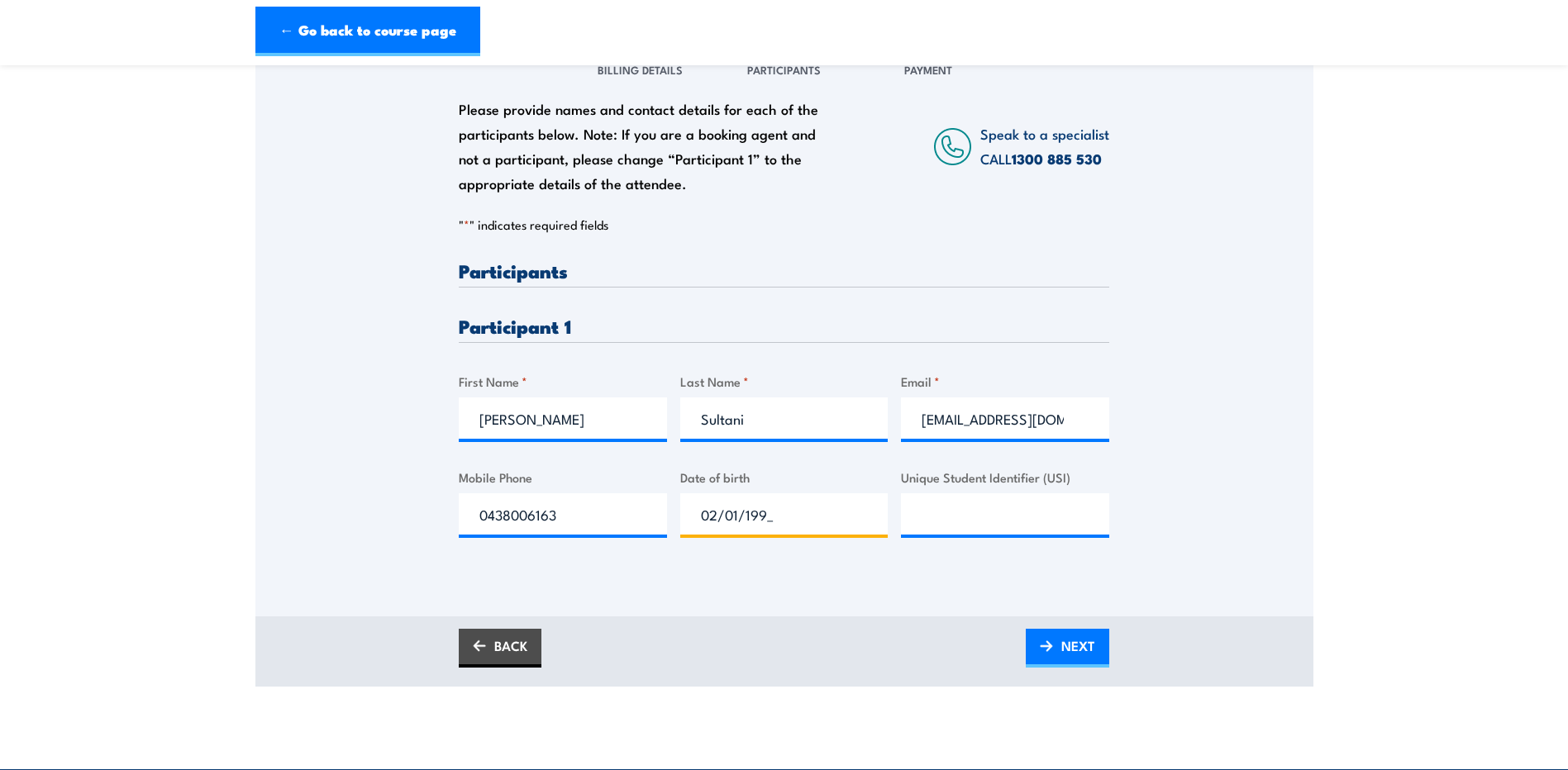
type input "02/01/1995"
click at [761, 588] on div "Please provide names and contact details for each of the participants below. No…" at bounding box center [784, 327] width 1058 height 578
click at [1086, 662] on span "NEXT" at bounding box center [1078, 645] width 34 height 44
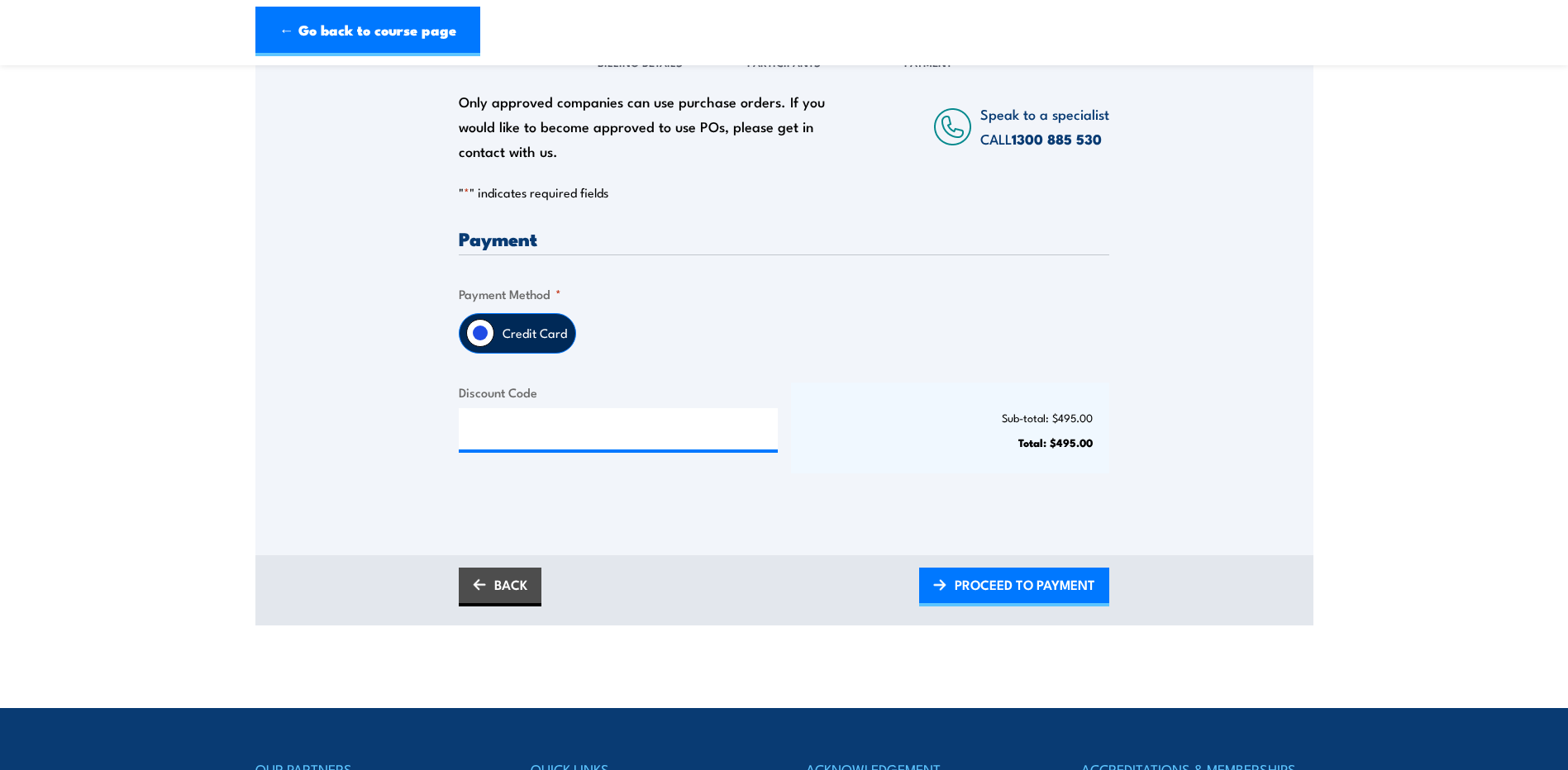
scroll to position [413, 0]
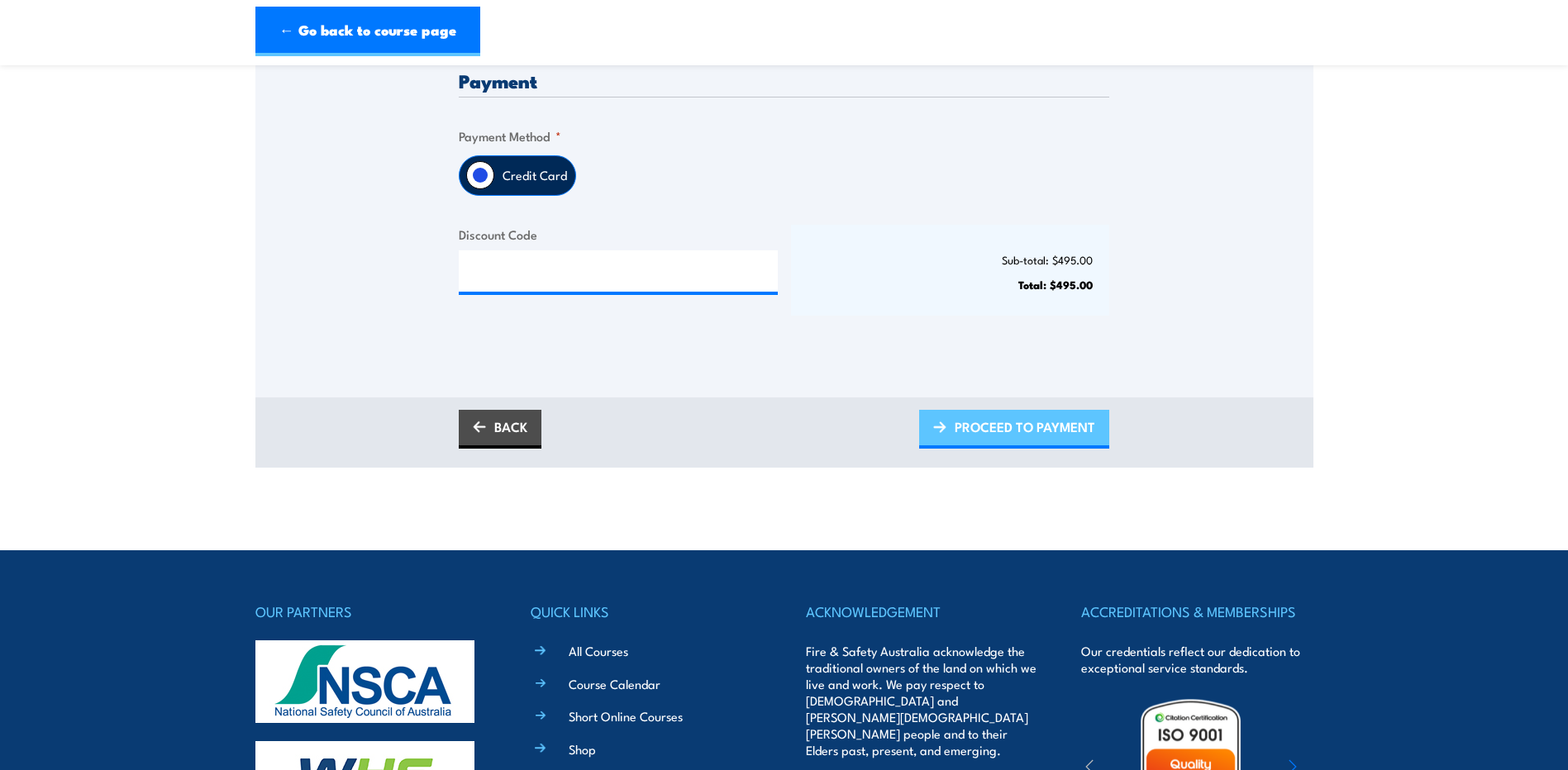
click at [986, 438] on span "PROCEED TO PAYMENT" at bounding box center [1024, 426] width 140 height 44
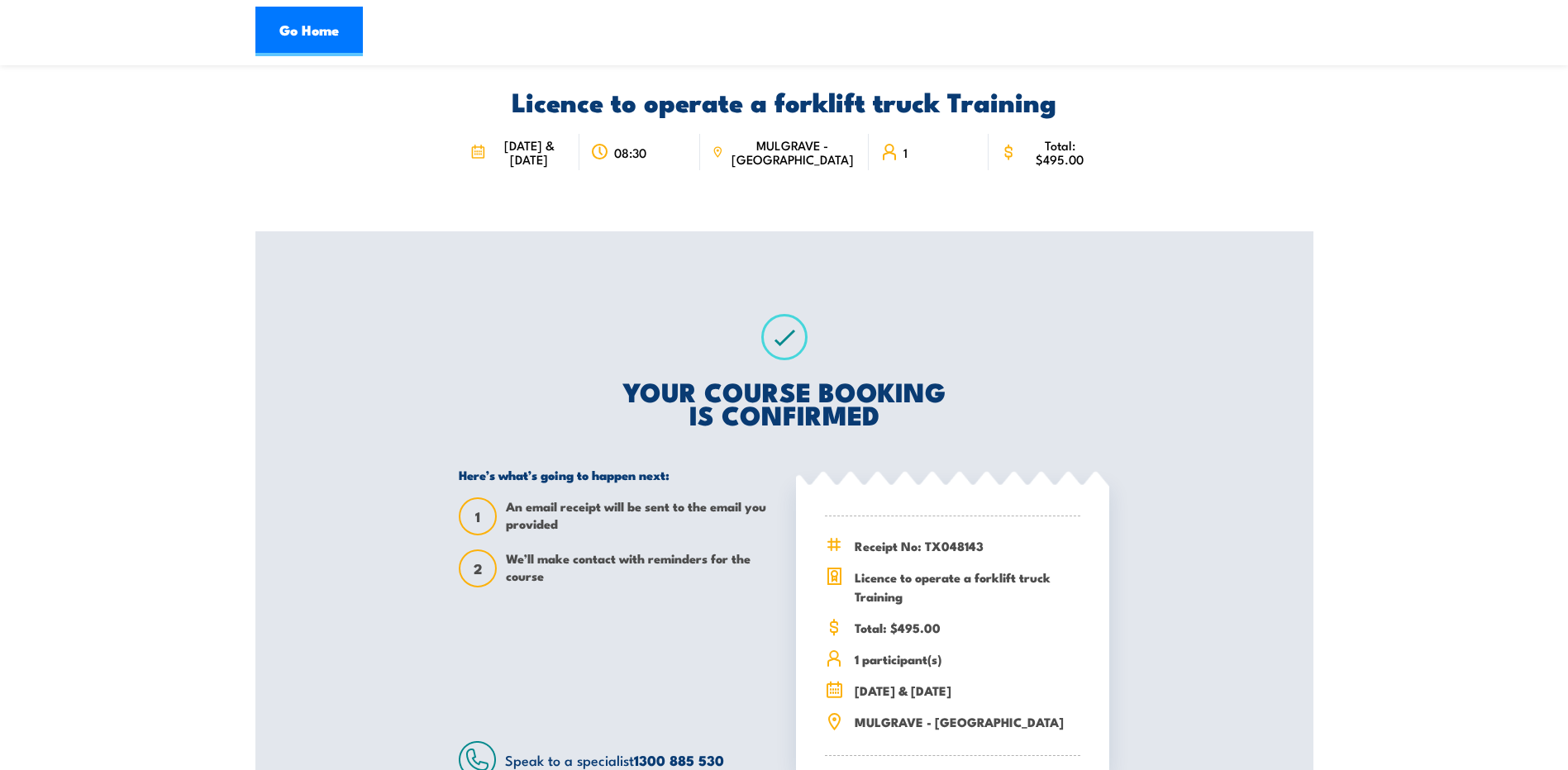
scroll to position [330, 0]
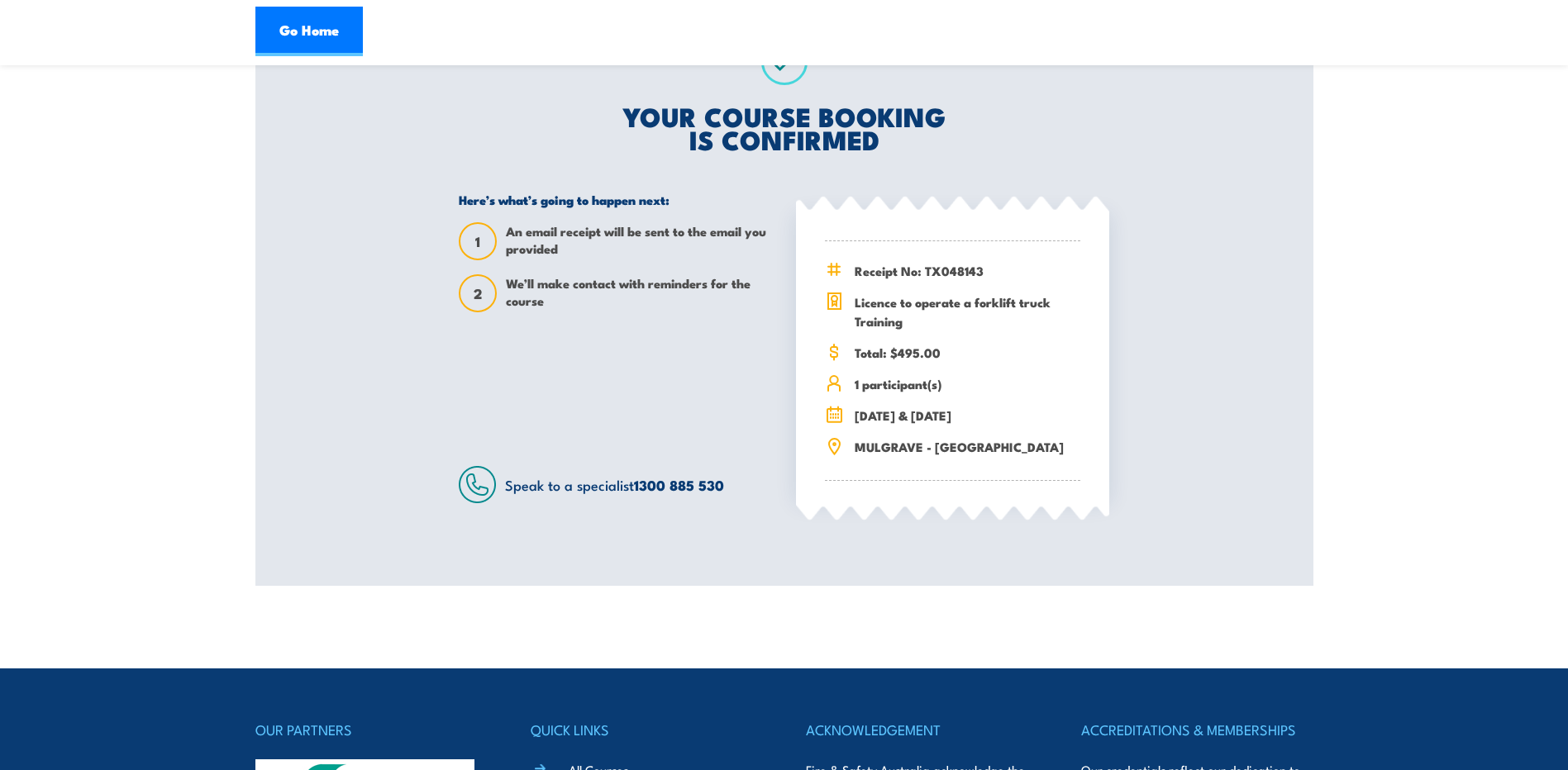
click at [828, 425] on icon at bounding box center [834, 416] width 19 height 18
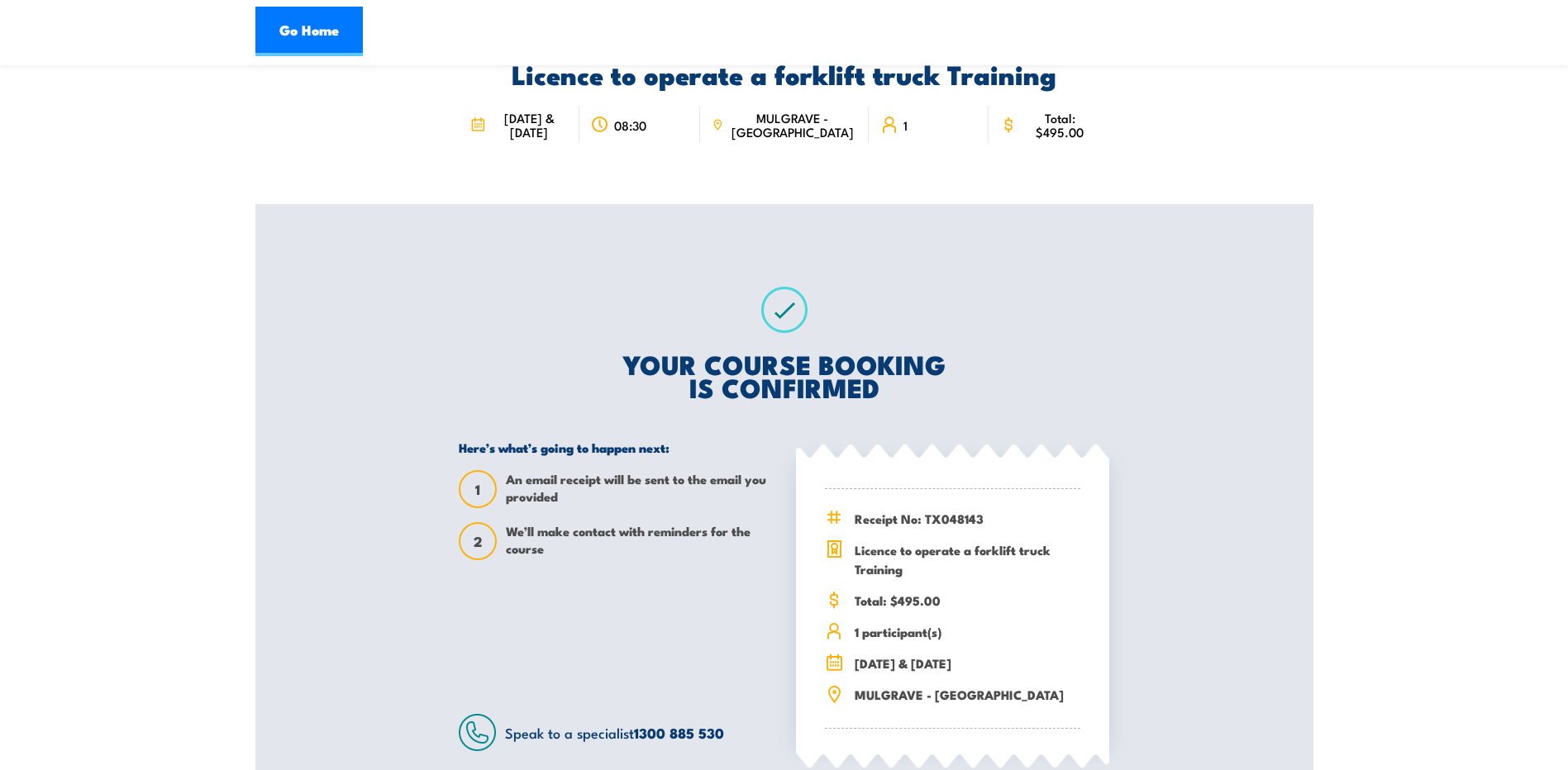
scroll to position [0, 0]
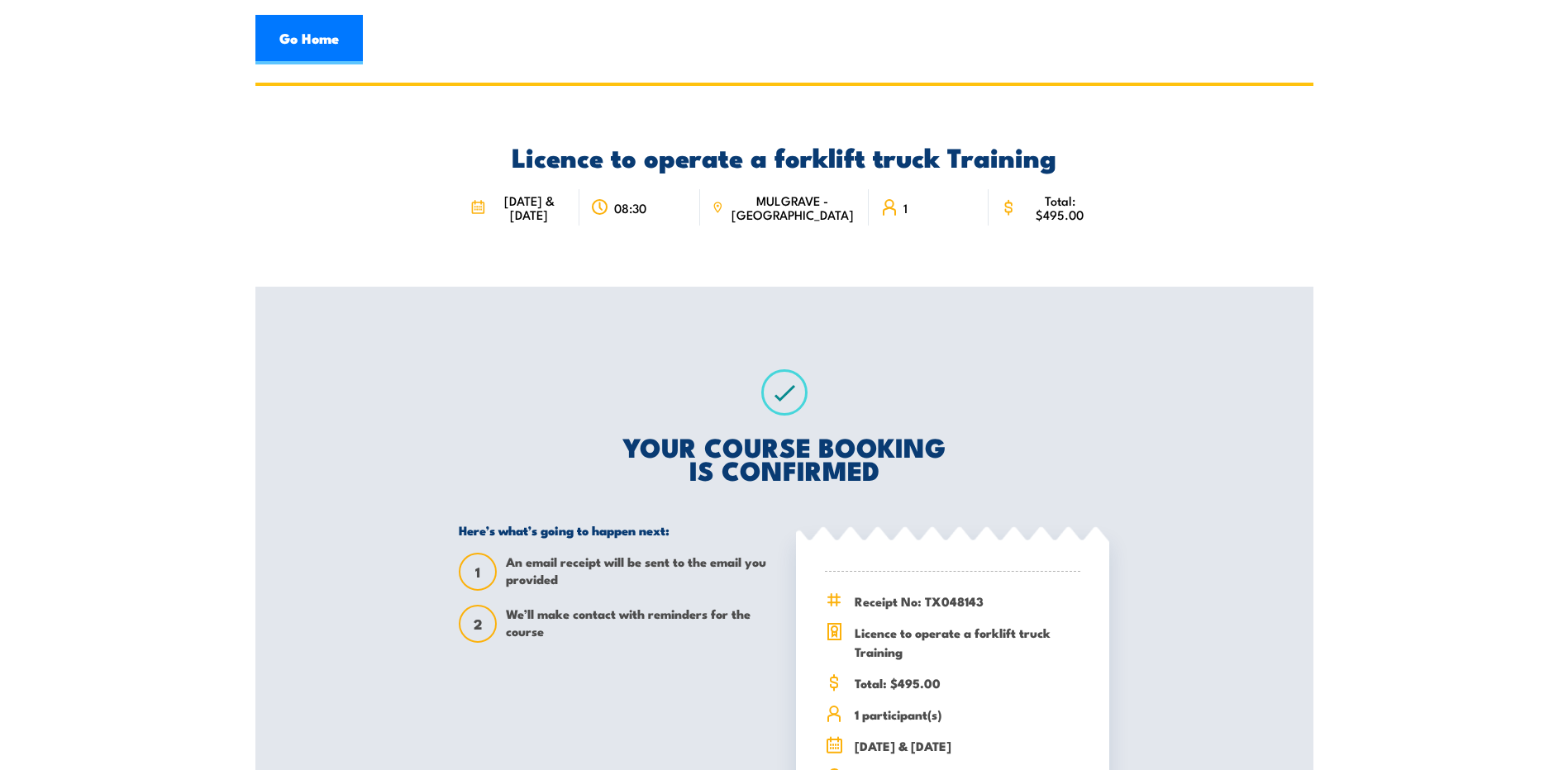
click at [537, 216] on span "[DATE] & [DATE]" at bounding box center [527, 207] width 77 height 28
click at [475, 210] on icon at bounding box center [475, 210] width 0 height 1
click at [311, 47] on link "Go Home" at bounding box center [309, 40] width 107 height 49
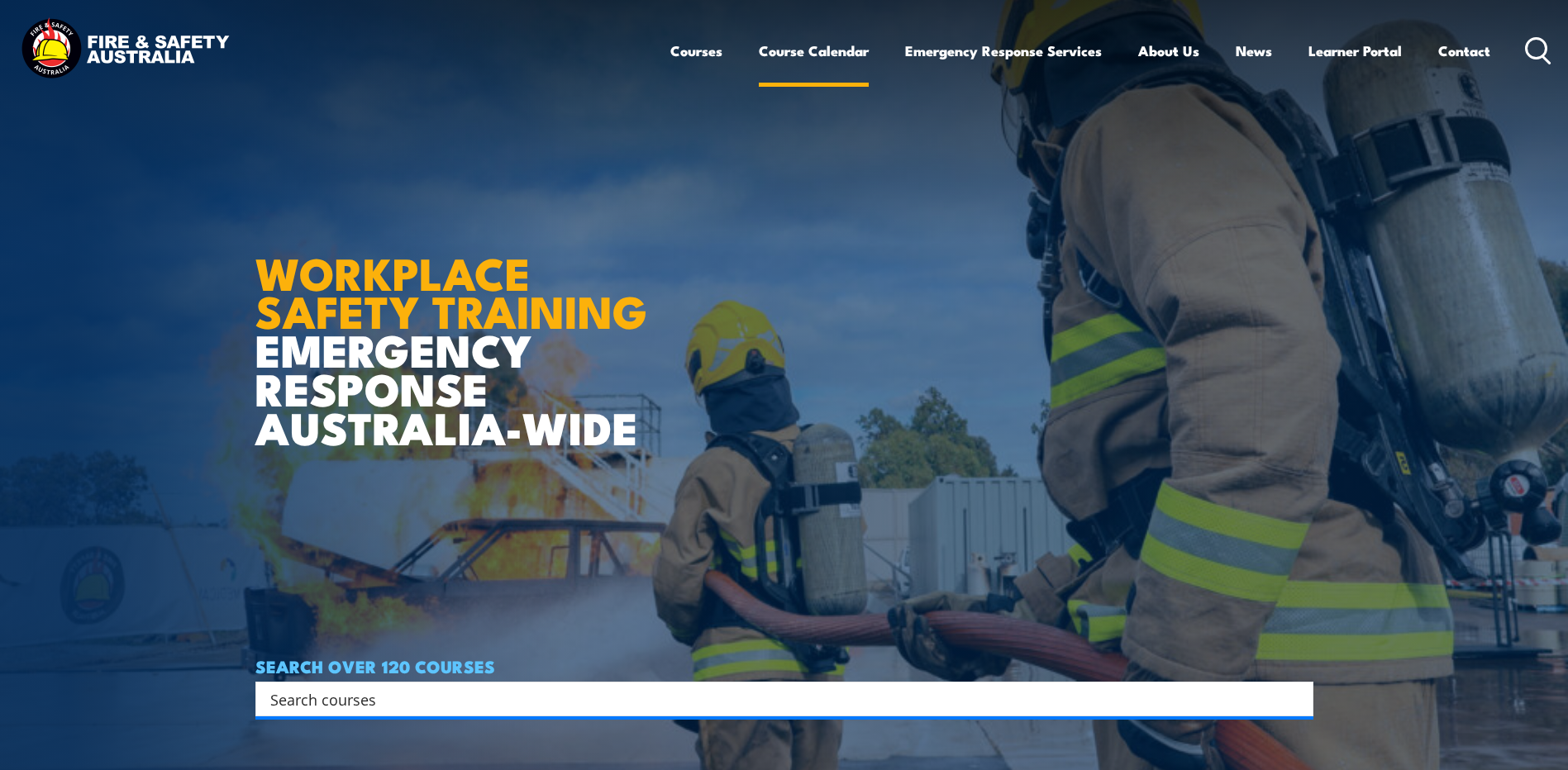
click at [820, 52] on link "Course Calendar" at bounding box center [814, 50] width 110 height 44
click at [779, 50] on link "Course Calendar" at bounding box center [814, 50] width 110 height 44
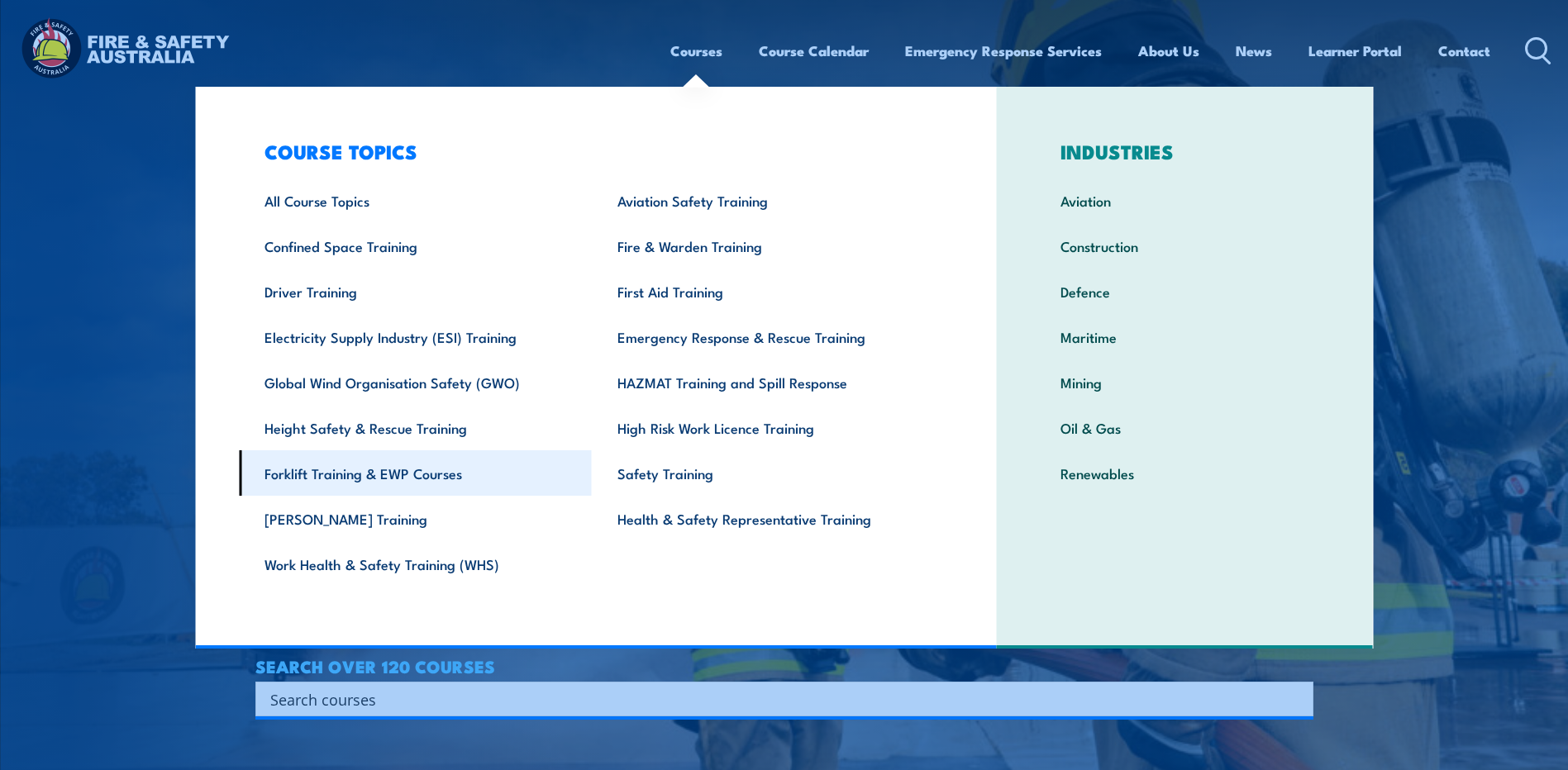
click at [357, 468] on link "Forklift Training & EWP Courses" at bounding box center [415, 472] width 353 height 45
click at [325, 479] on link "Forklift Training & EWP Courses" at bounding box center [415, 472] width 353 height 45
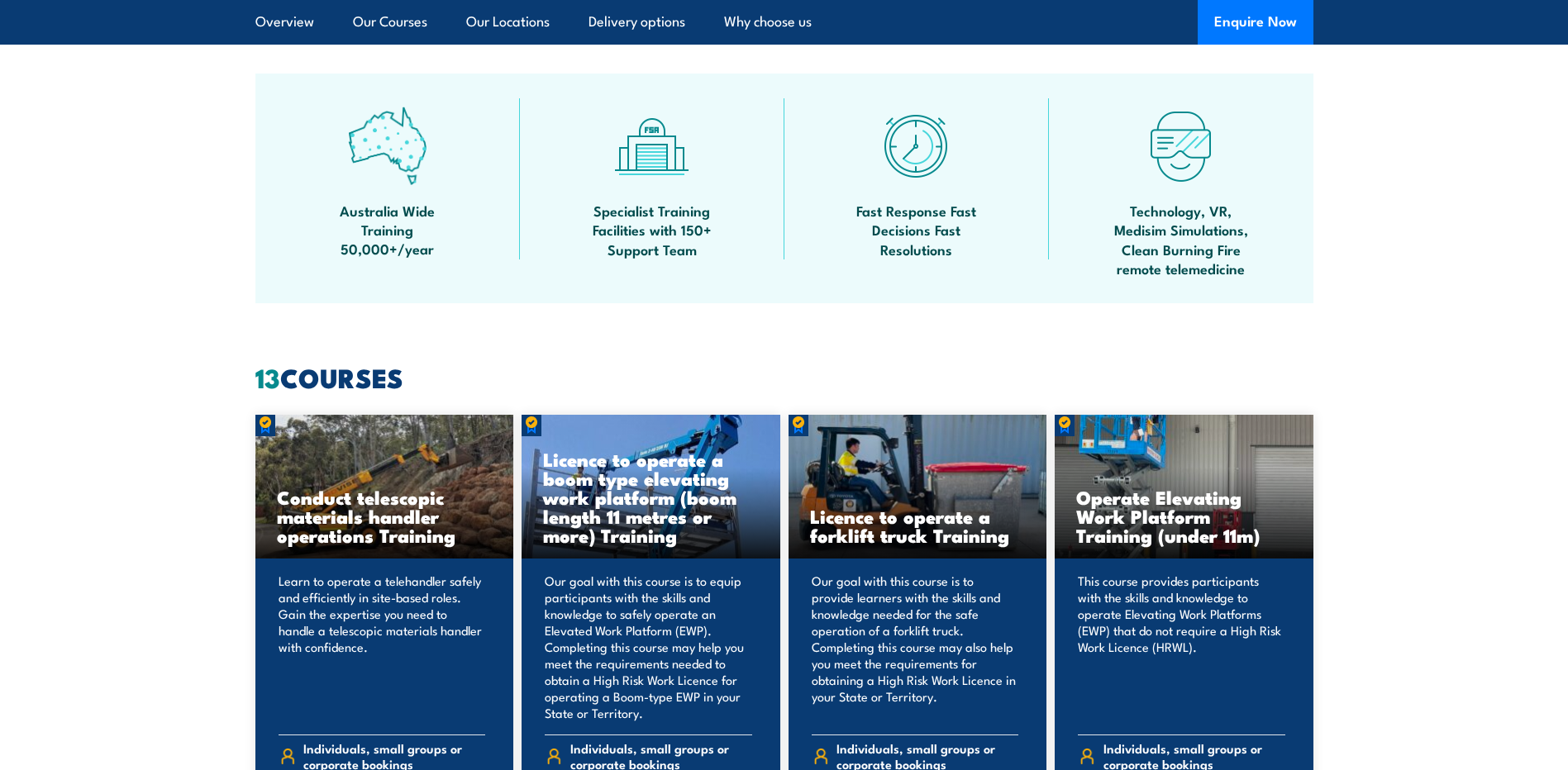
scroll to position [1156, 0]
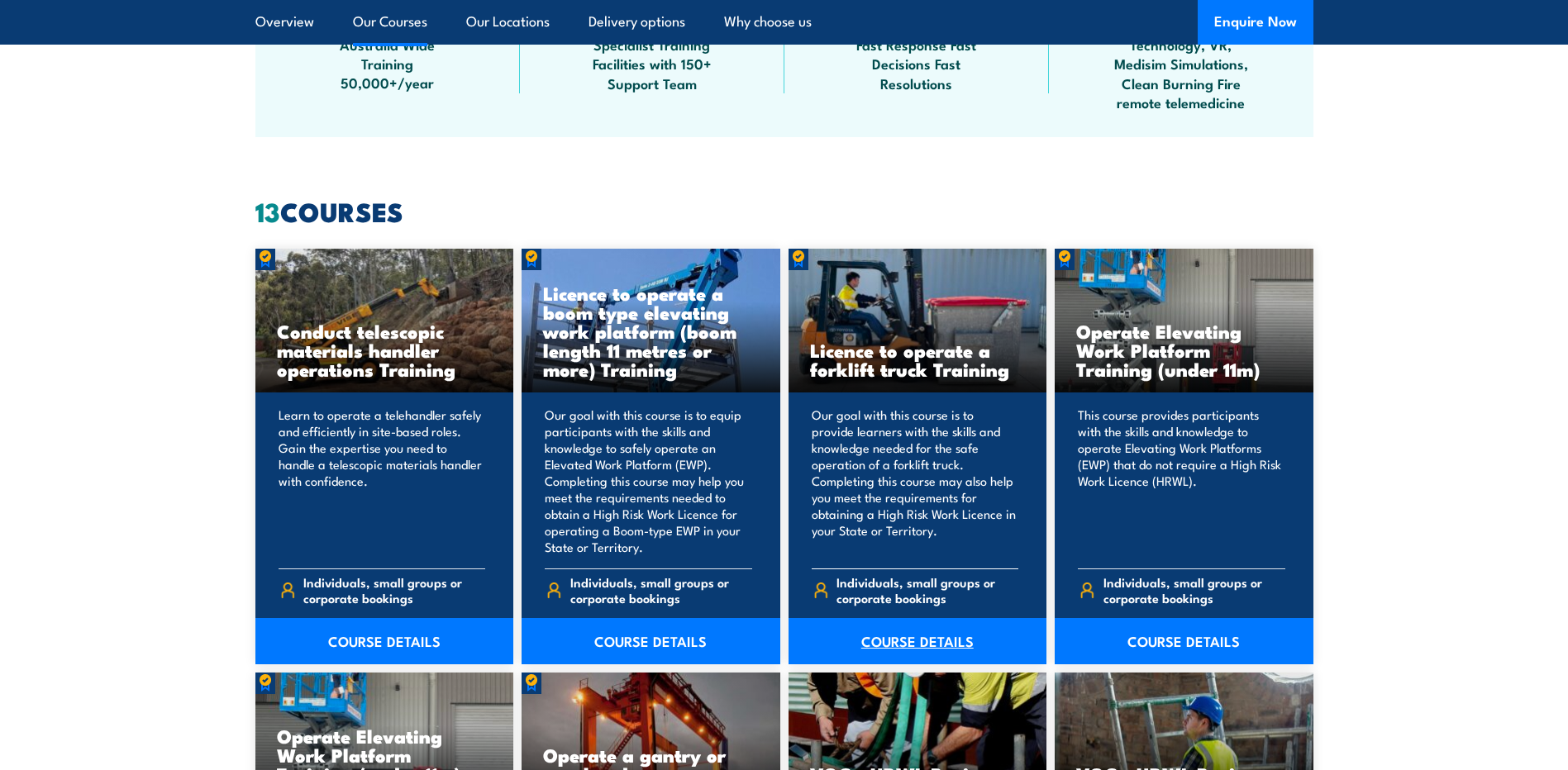
click at [904, 642] on link "COURSE DETAILS" at bounding box center [917, 640] width 258 height 46
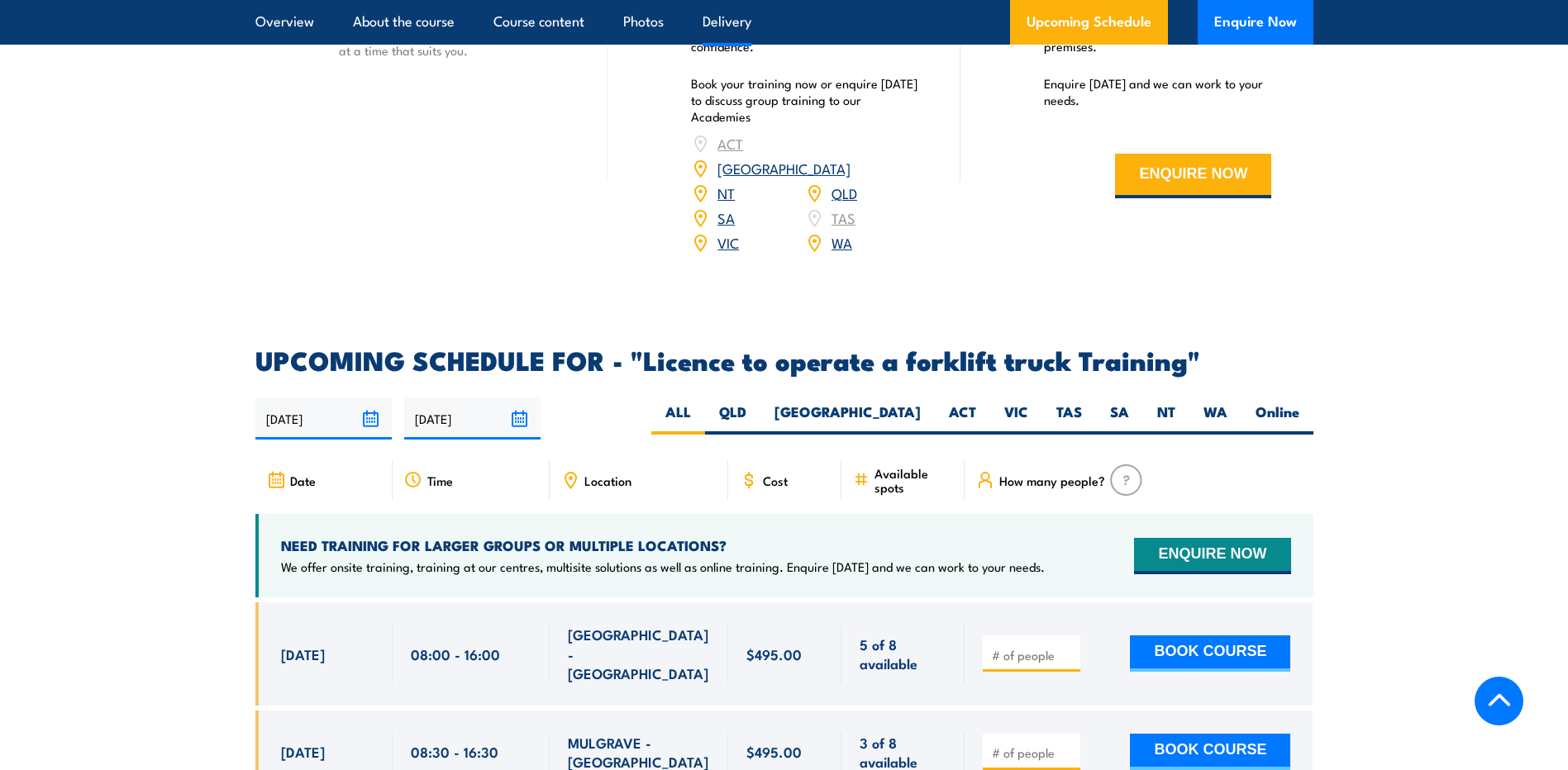
scroll to position [2560, 0]
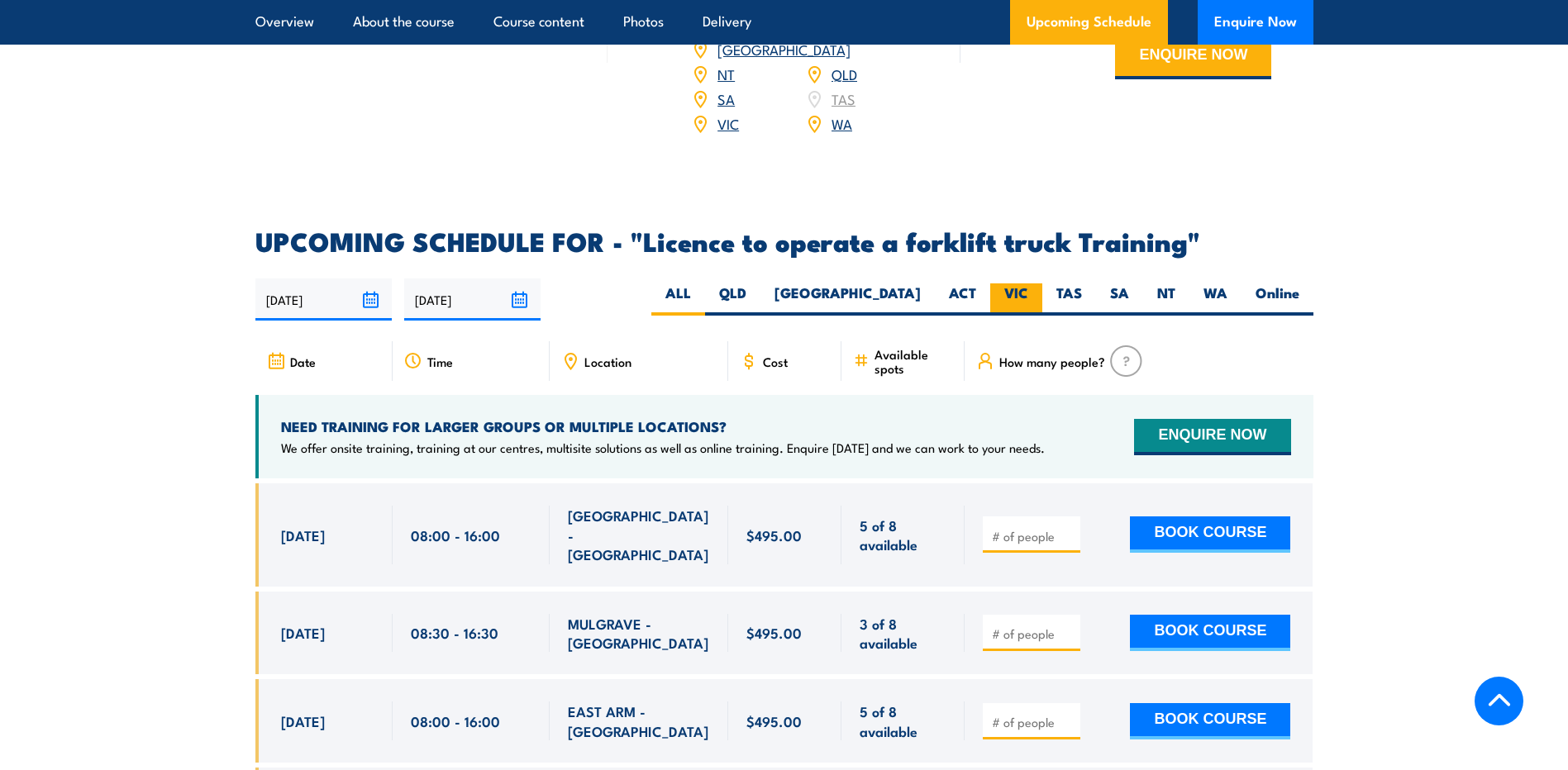
click at [1017, 283] on label "VIC" at bounding box center [1016, 300] width 52 height 32
click at [1028, 283] on input "VIC" at bounding box center [1033, 289] width 11 height 11
radio input "true"
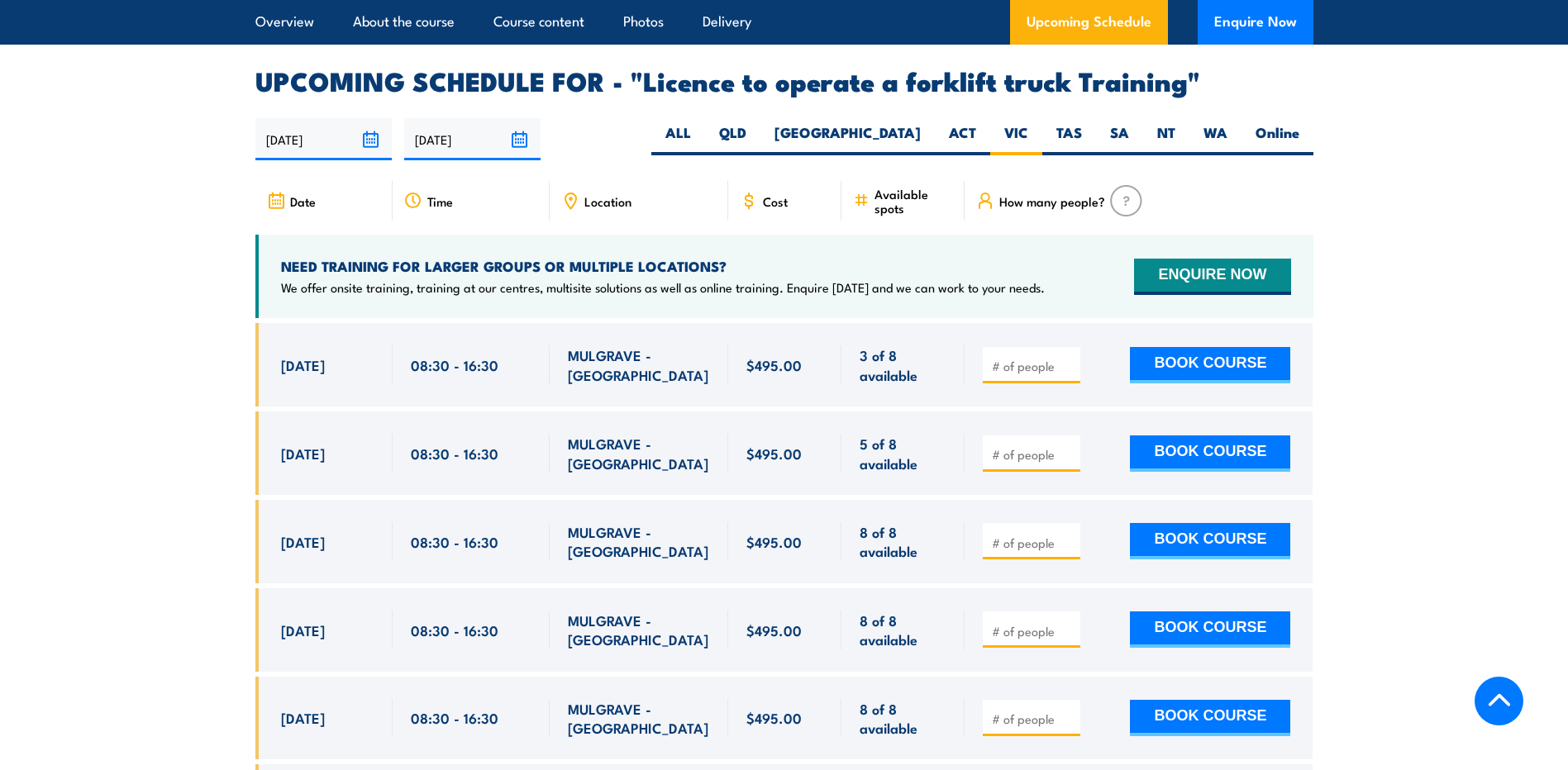
scroll to position [2682, 0]
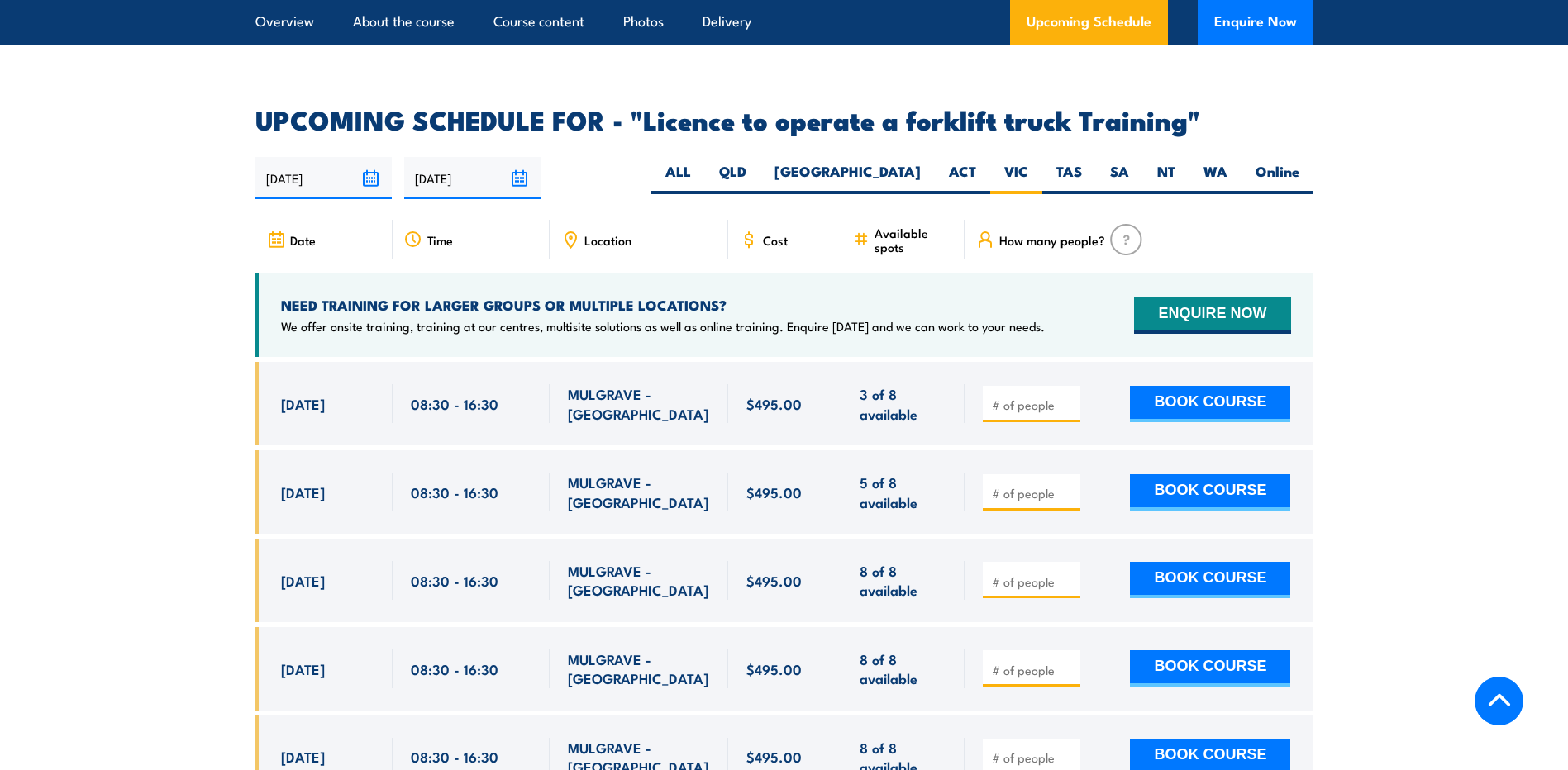
drag, startPoint x: 335, startPoint y: 372, endPoint x: 648, endPoint y: 369, distance: 313.0
click at [325, 394] on span "24 Sep, 2025" at bounding box center [302, 403] width 44 height 19
click at [1240, 386] on button "BOOK COURSE" at bounding box center [1210, 404] width 160 height 36
type input "1"
click at [1184, 386] on button "BOOK COURSE" at bounding box center [1210, 404] width 160 height 36
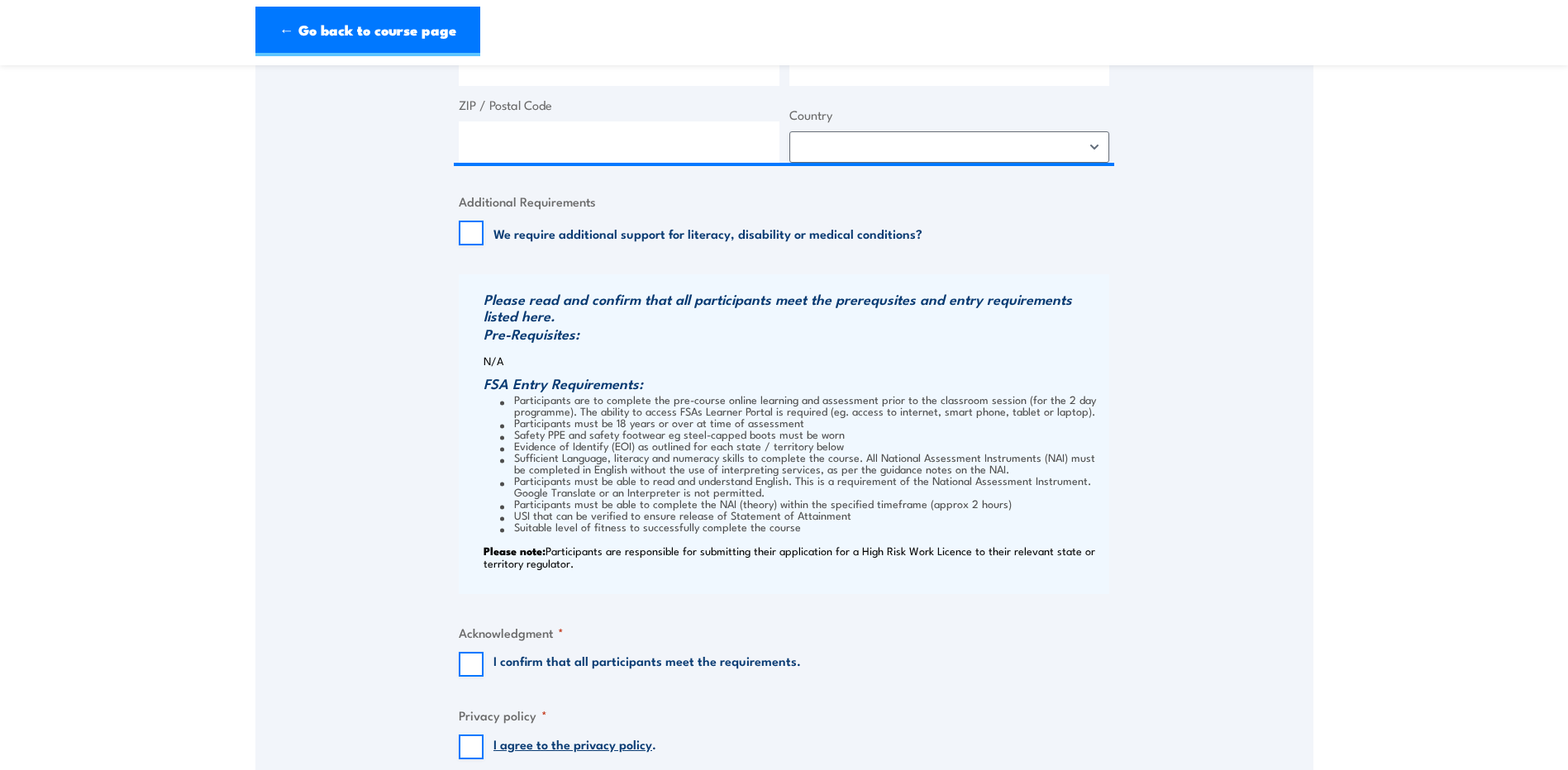
scroll to position [1321, 0]
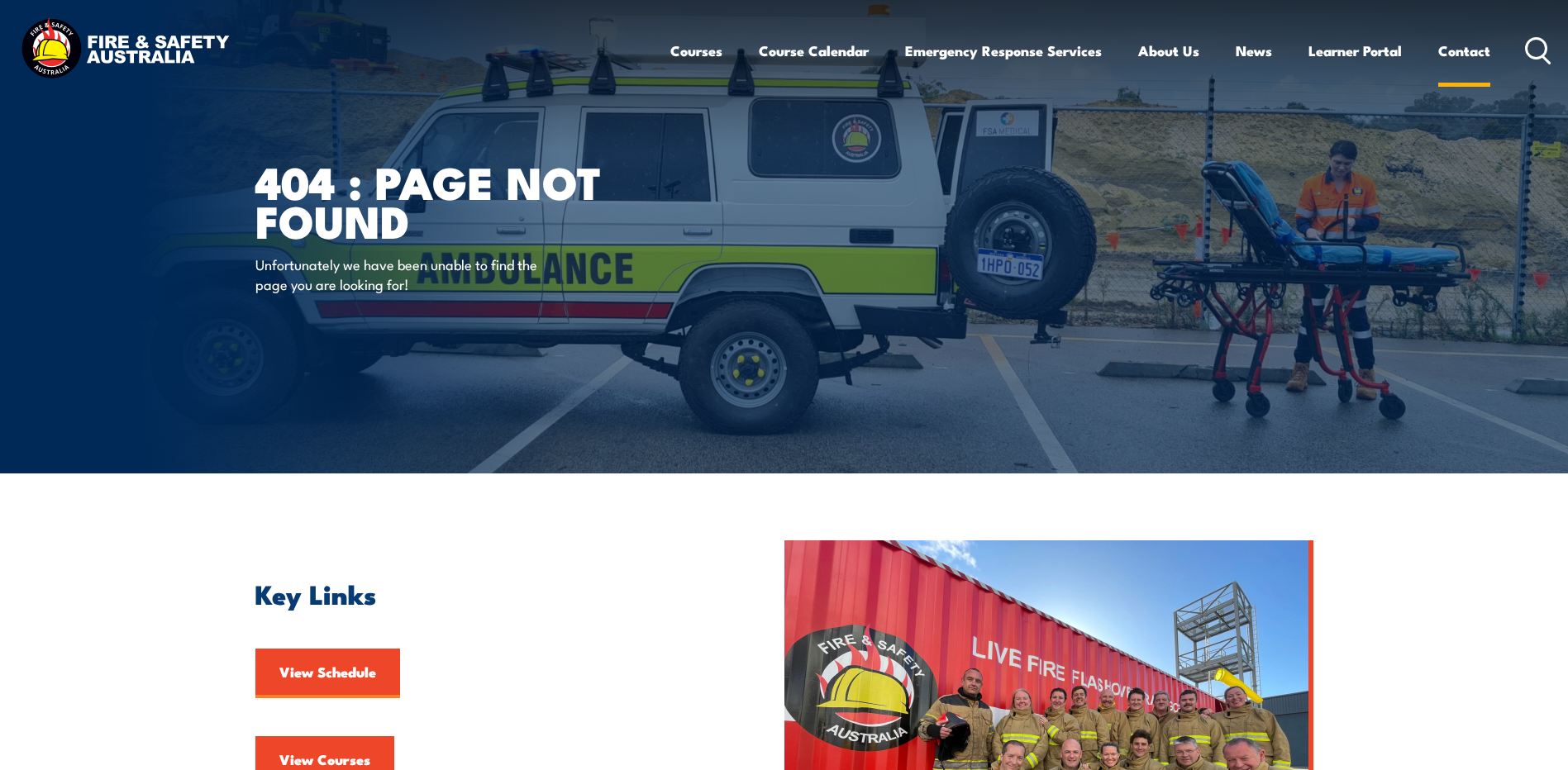
click at [1464, 57] on link "Contact" at bounding box center [1464, 50] width 52 height 44
